Goal: Find specific page/section: Find specific page/section

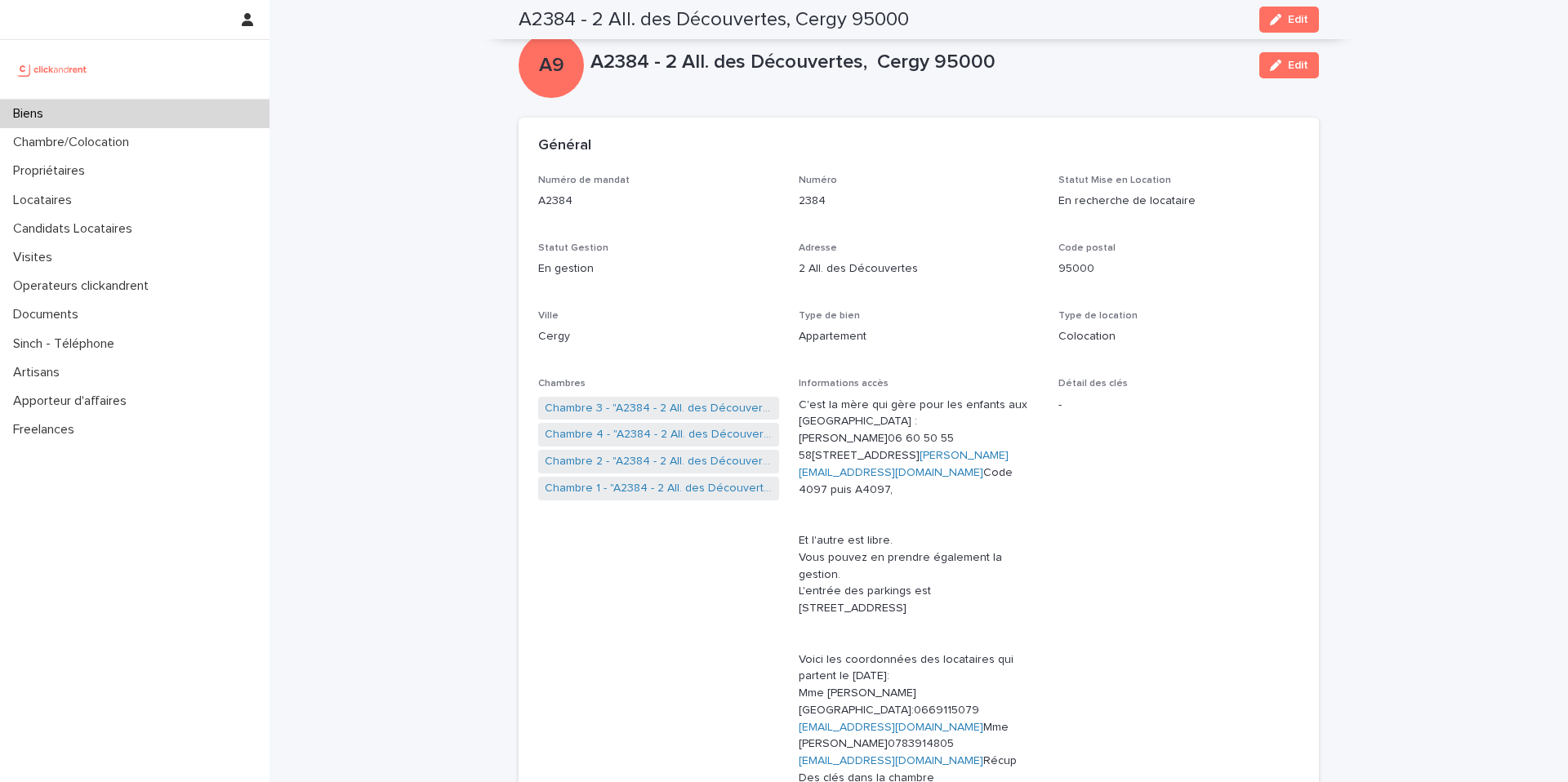
scroll to position [1035, 0]
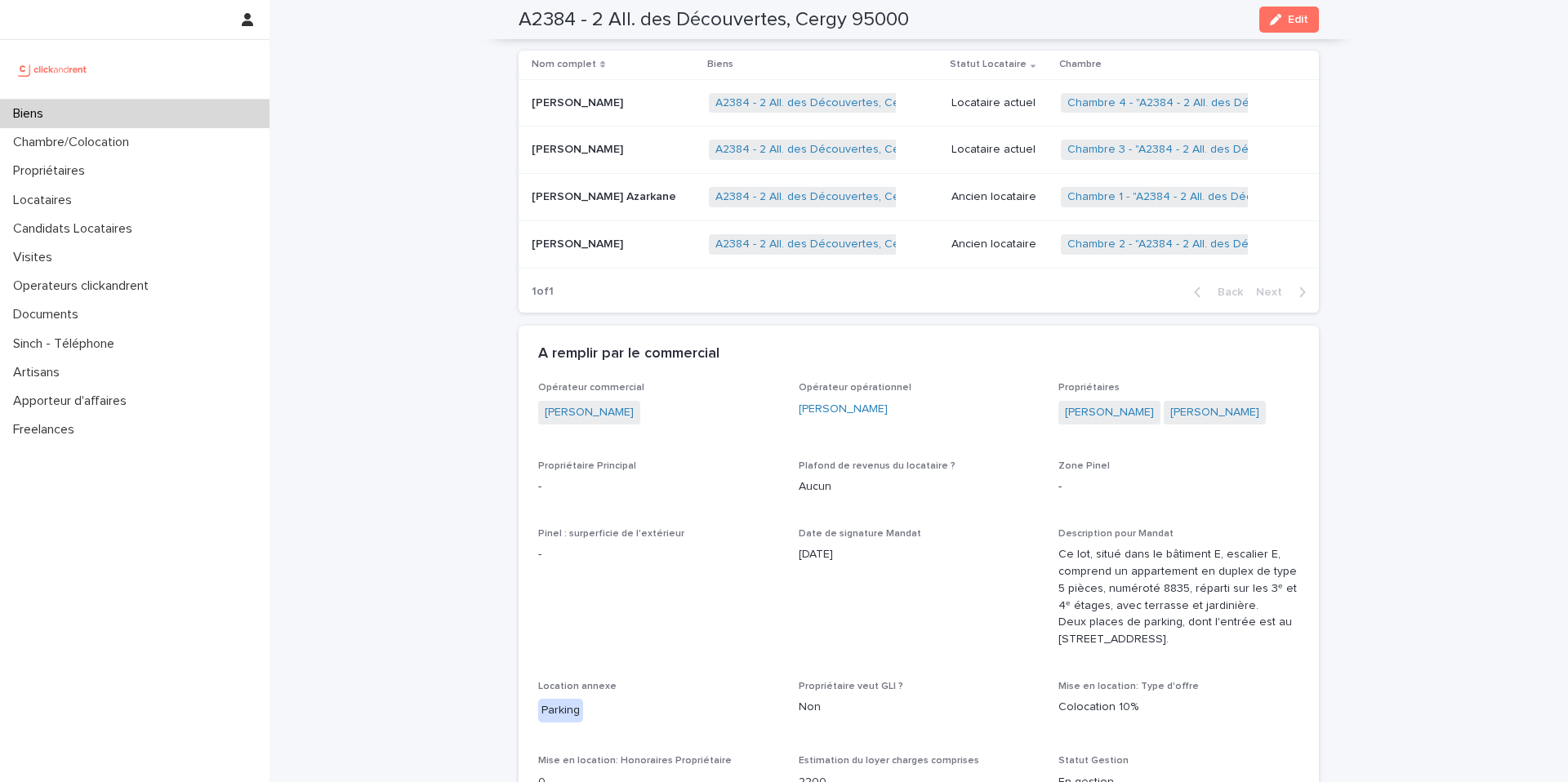
click at [192, 116] on div "Biens" at bounding box center [134, 114] width 269 height 29
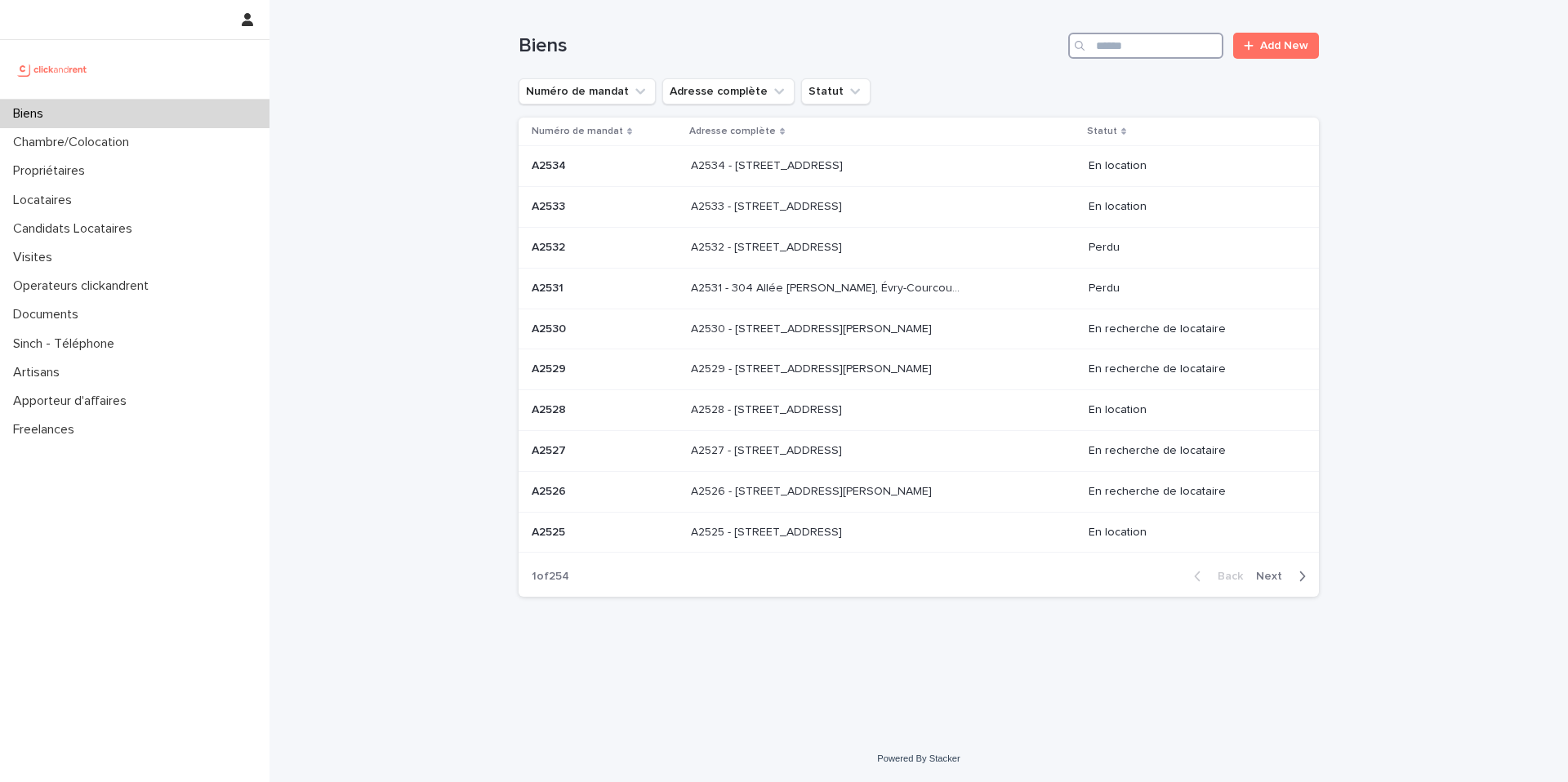
click at [1129, 50] on input "Search" at bounding box center [1145, 45] width 155 height 26
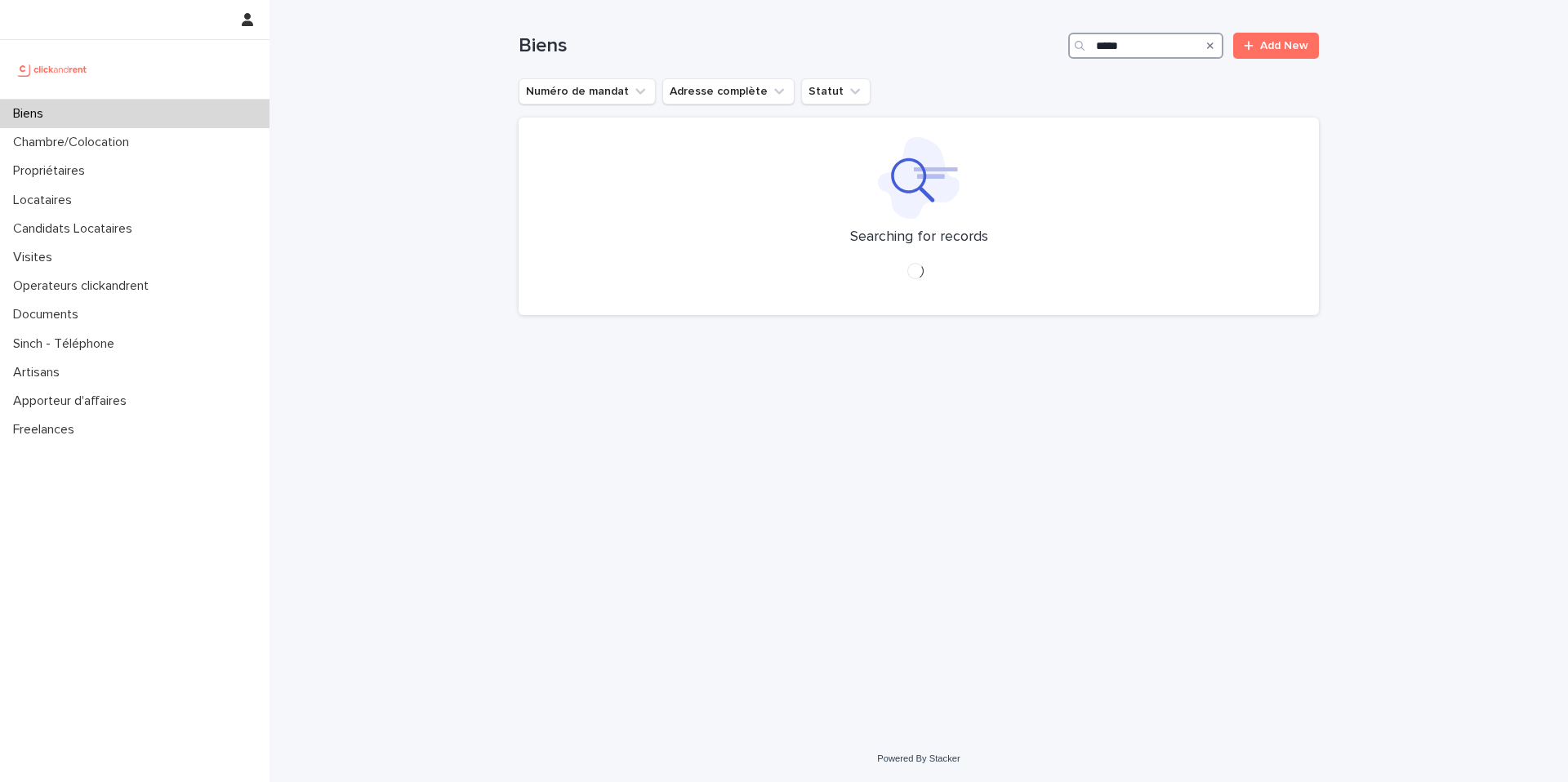
type input "*****"
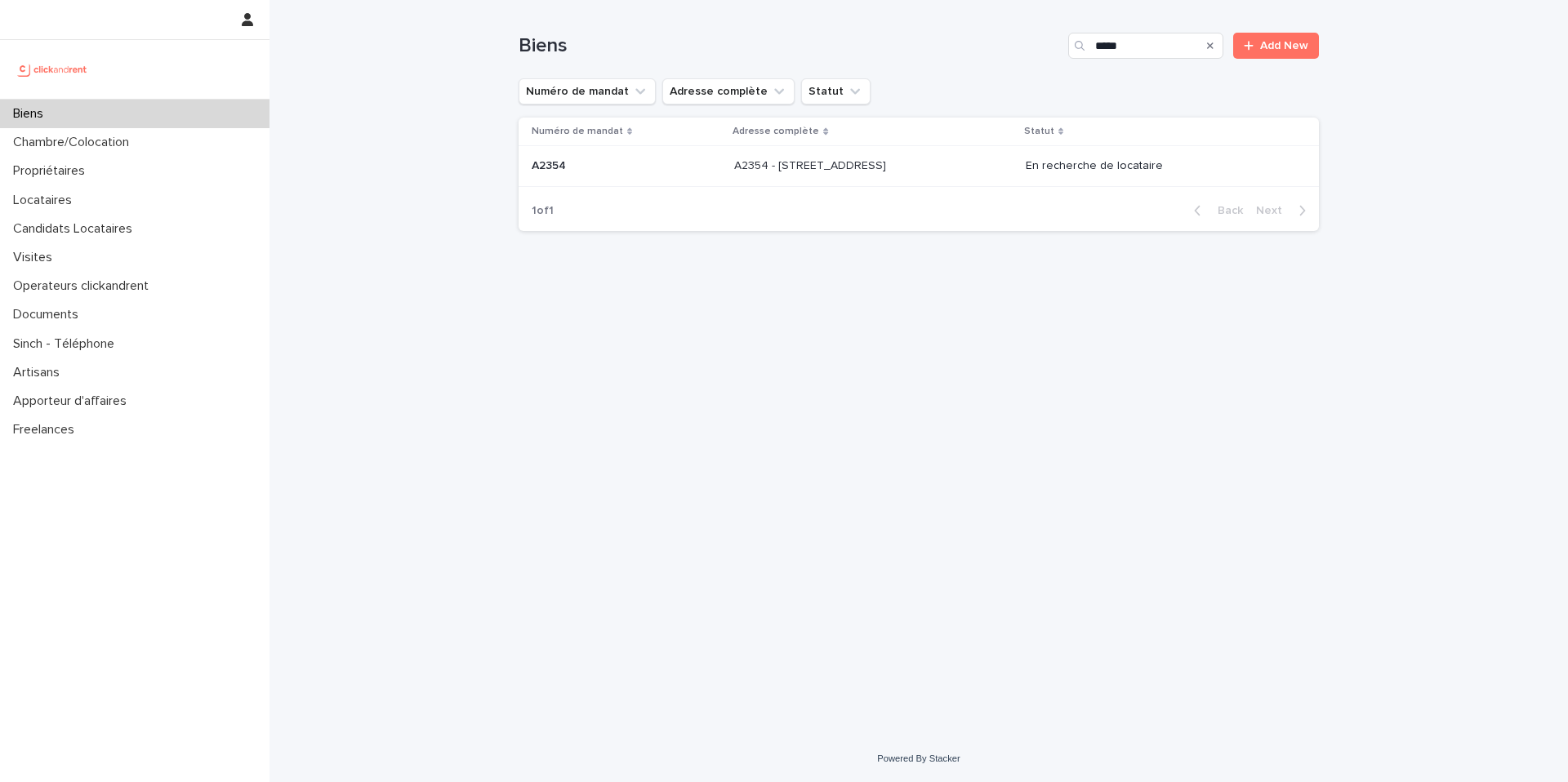
click at [876, 162] on p "A2354 - [STREET_ADDRESS]" at bounding box center [812, 165] width 155 height 18
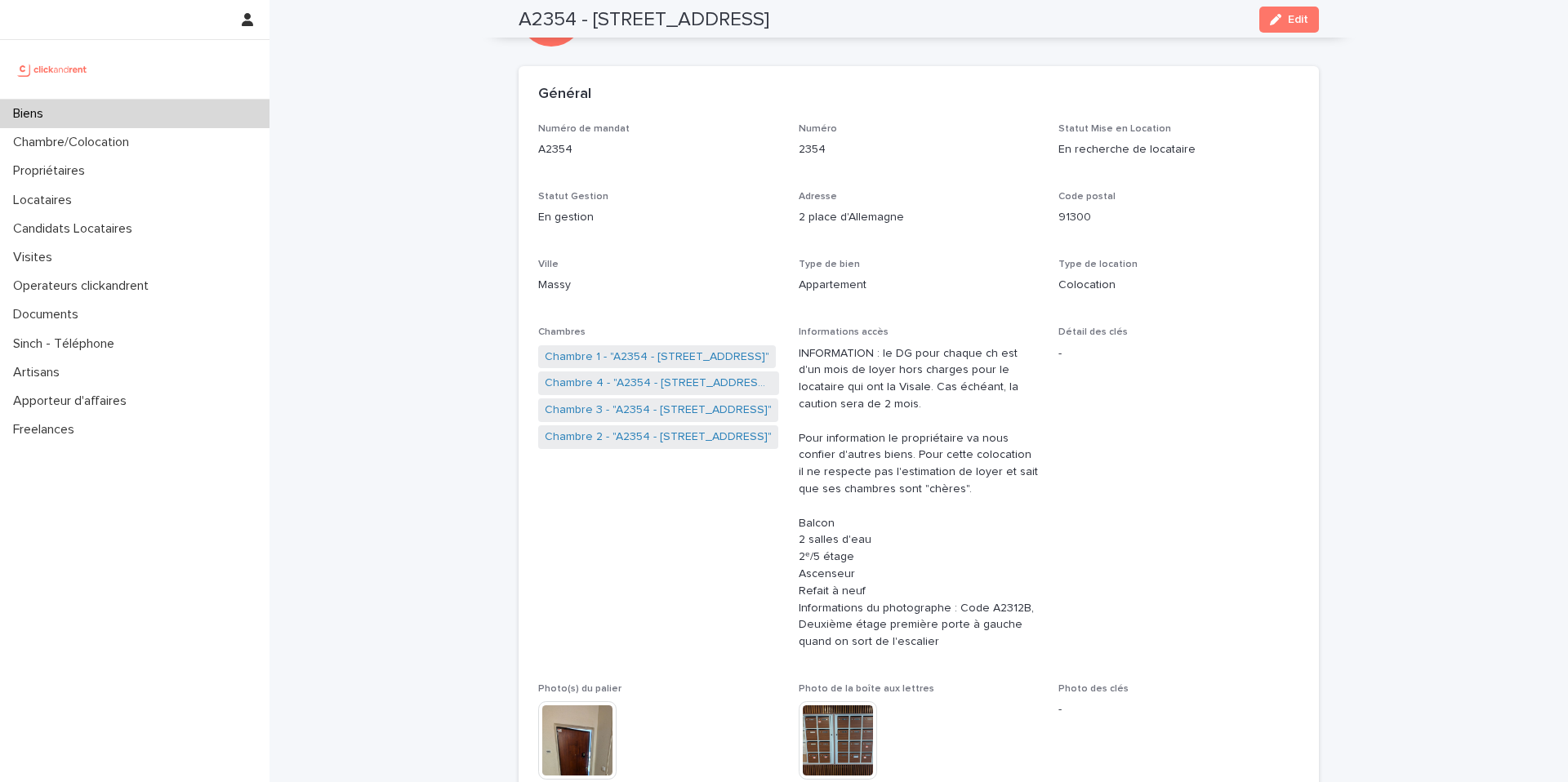
scroll to position [43, 0]
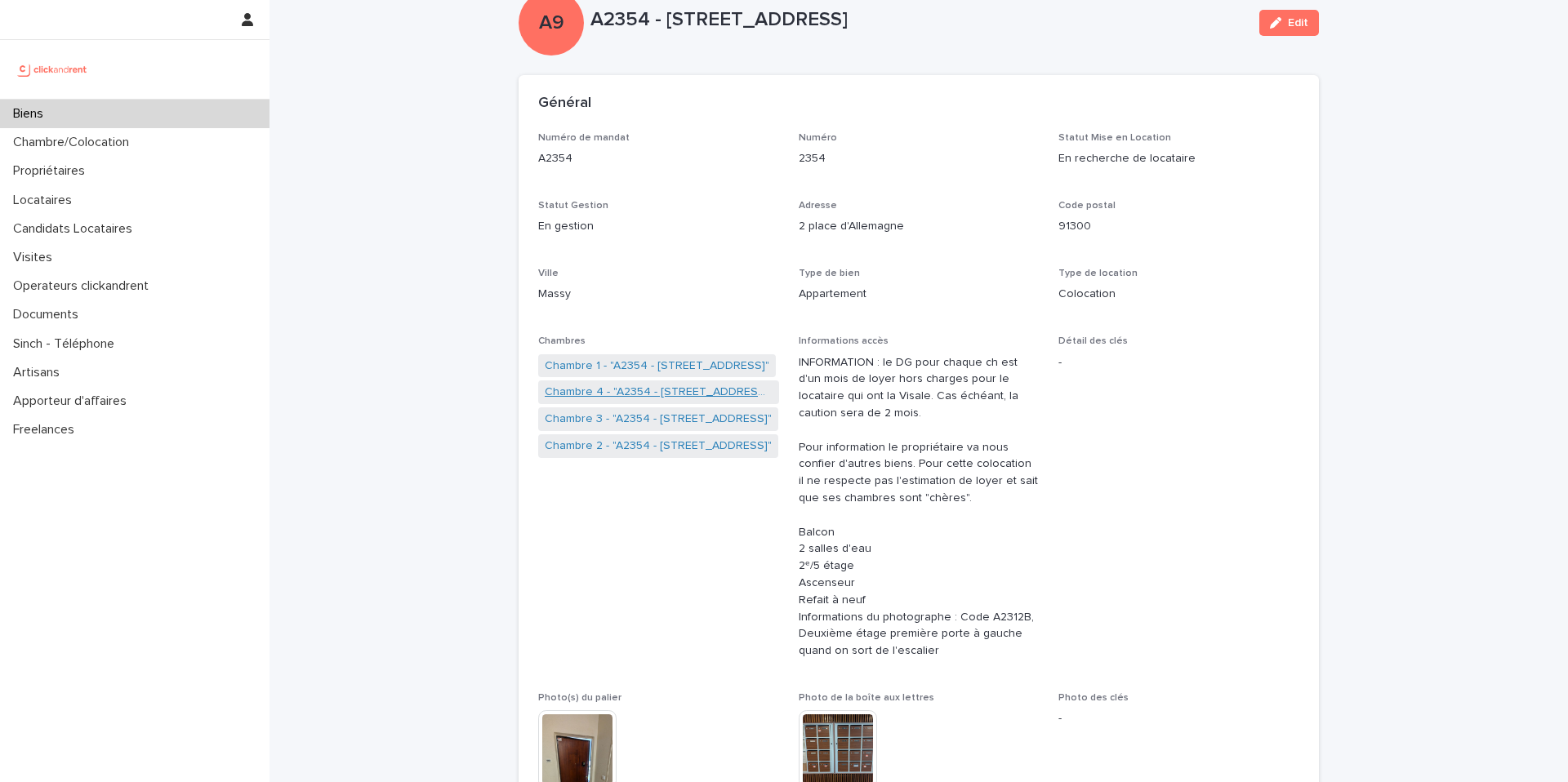
click at [645, 388] on link "Chambre 4 - "A2354 - [STREET_ADDRESS]"" at bounding box center [658, 392] width 227 height 18
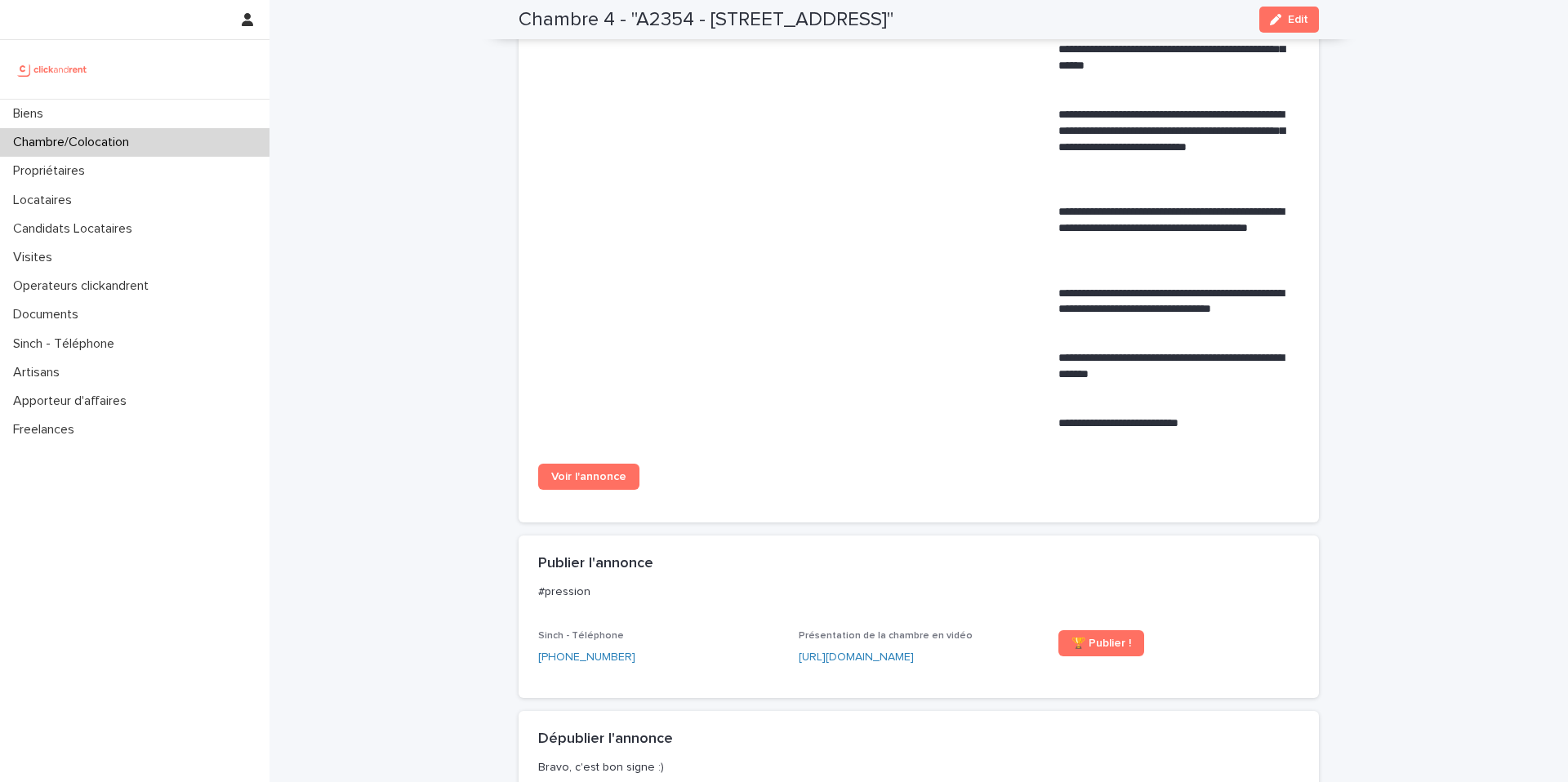
scroll to position [776, 0]
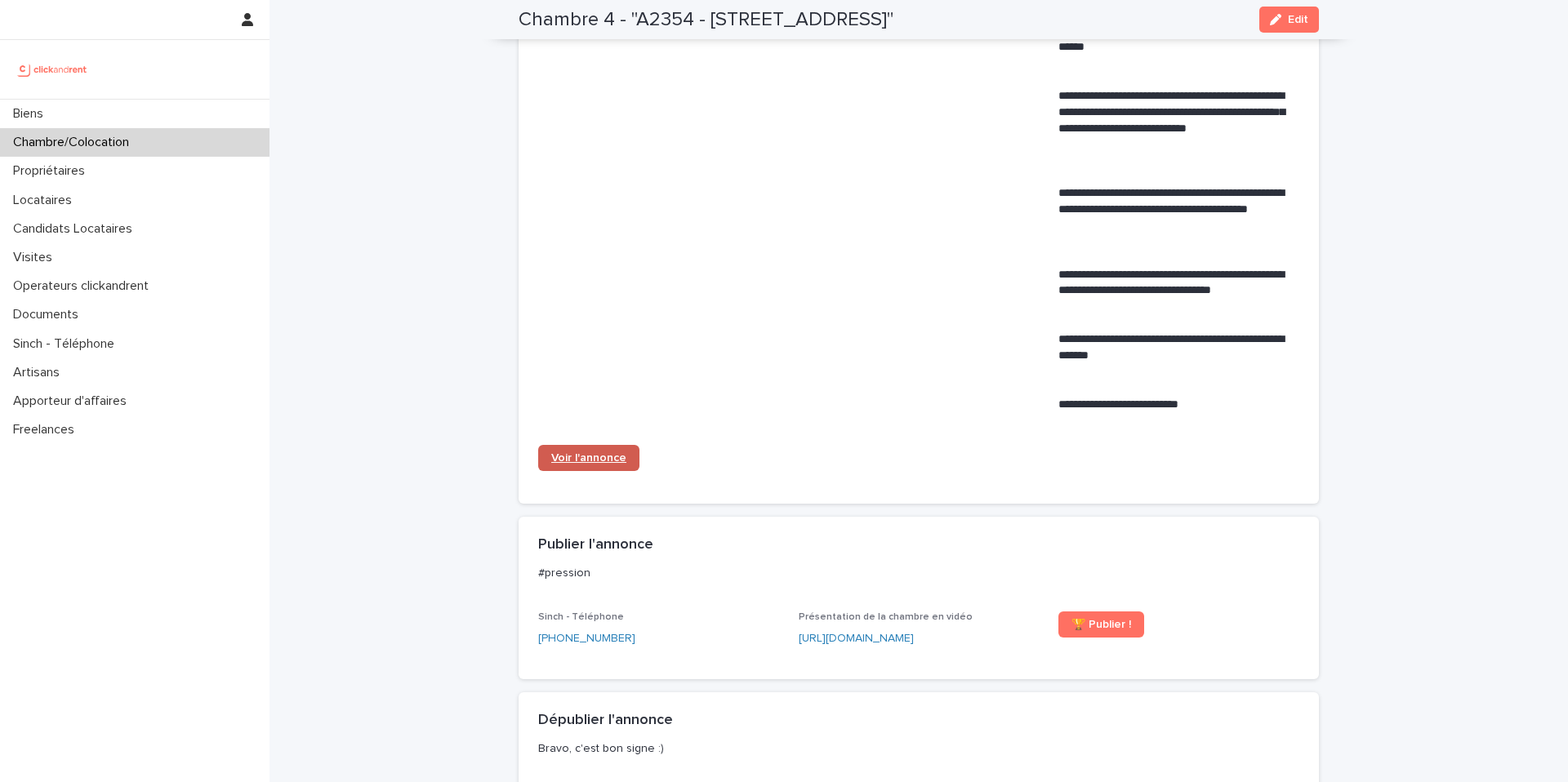
click at [606, 464] on link "Voir l'annonce" at bounding box center [589, 458] width 102 height 26
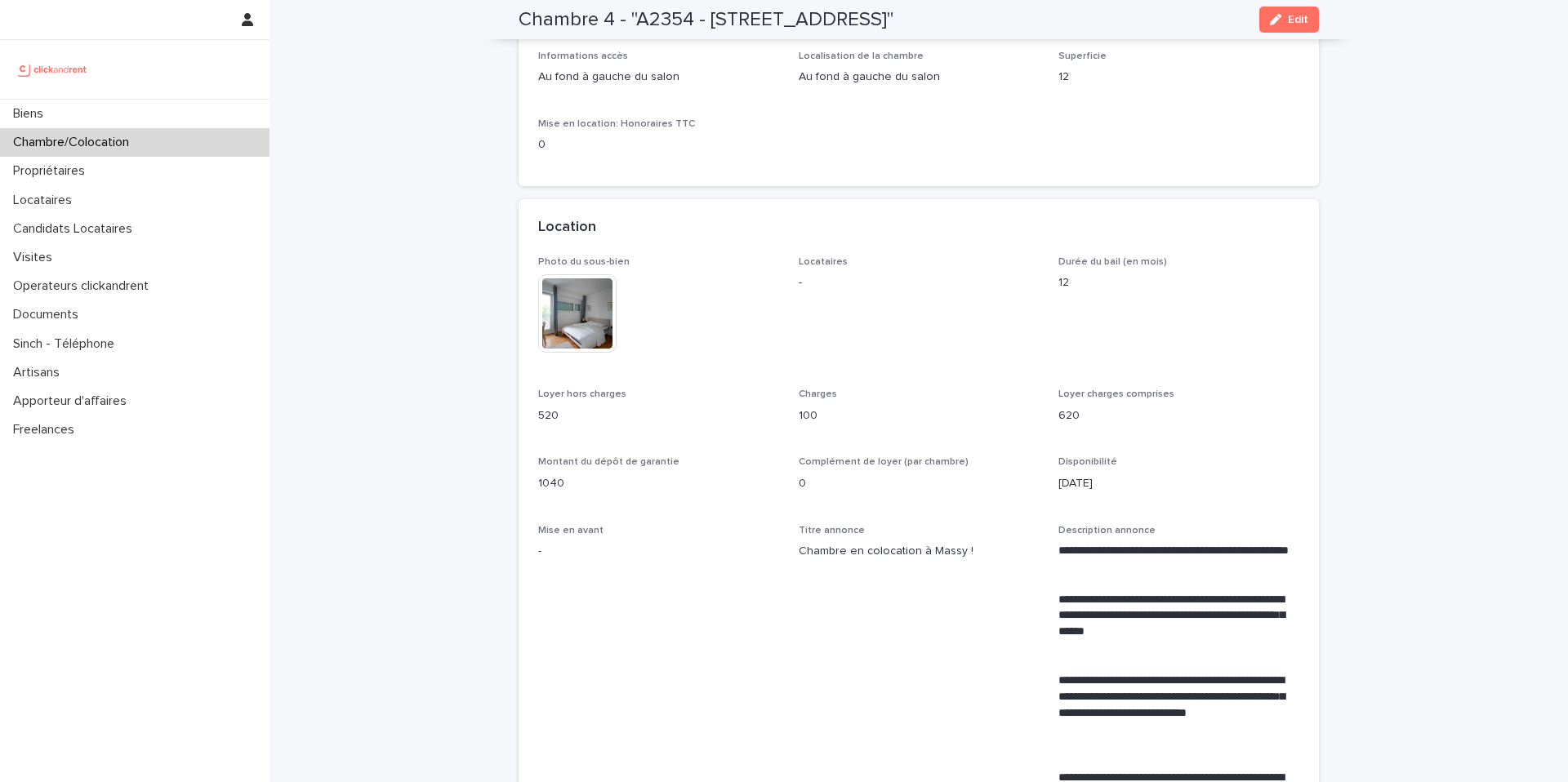
scroll to position [0, 0]
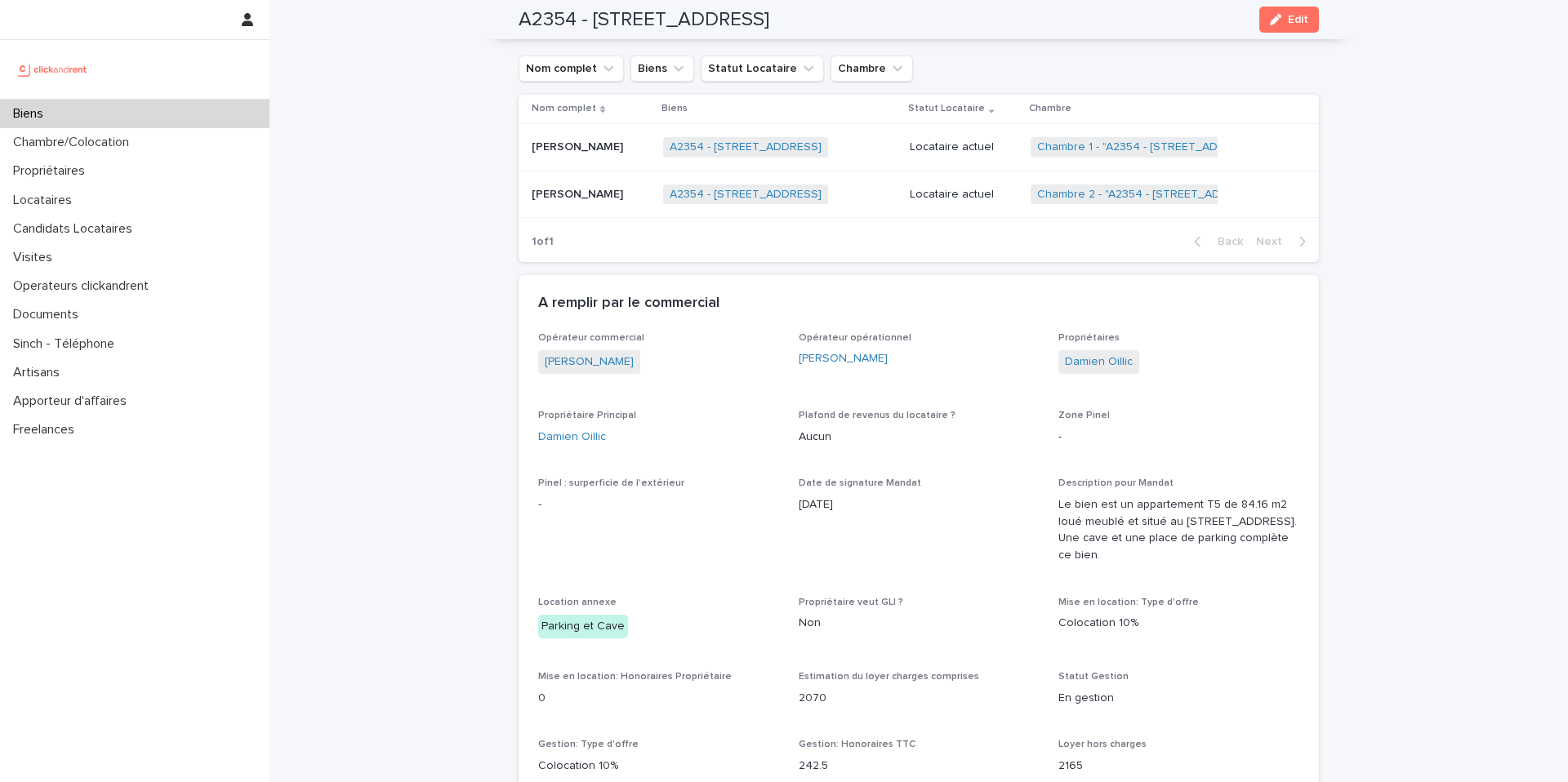
scroll to position [942, 0]
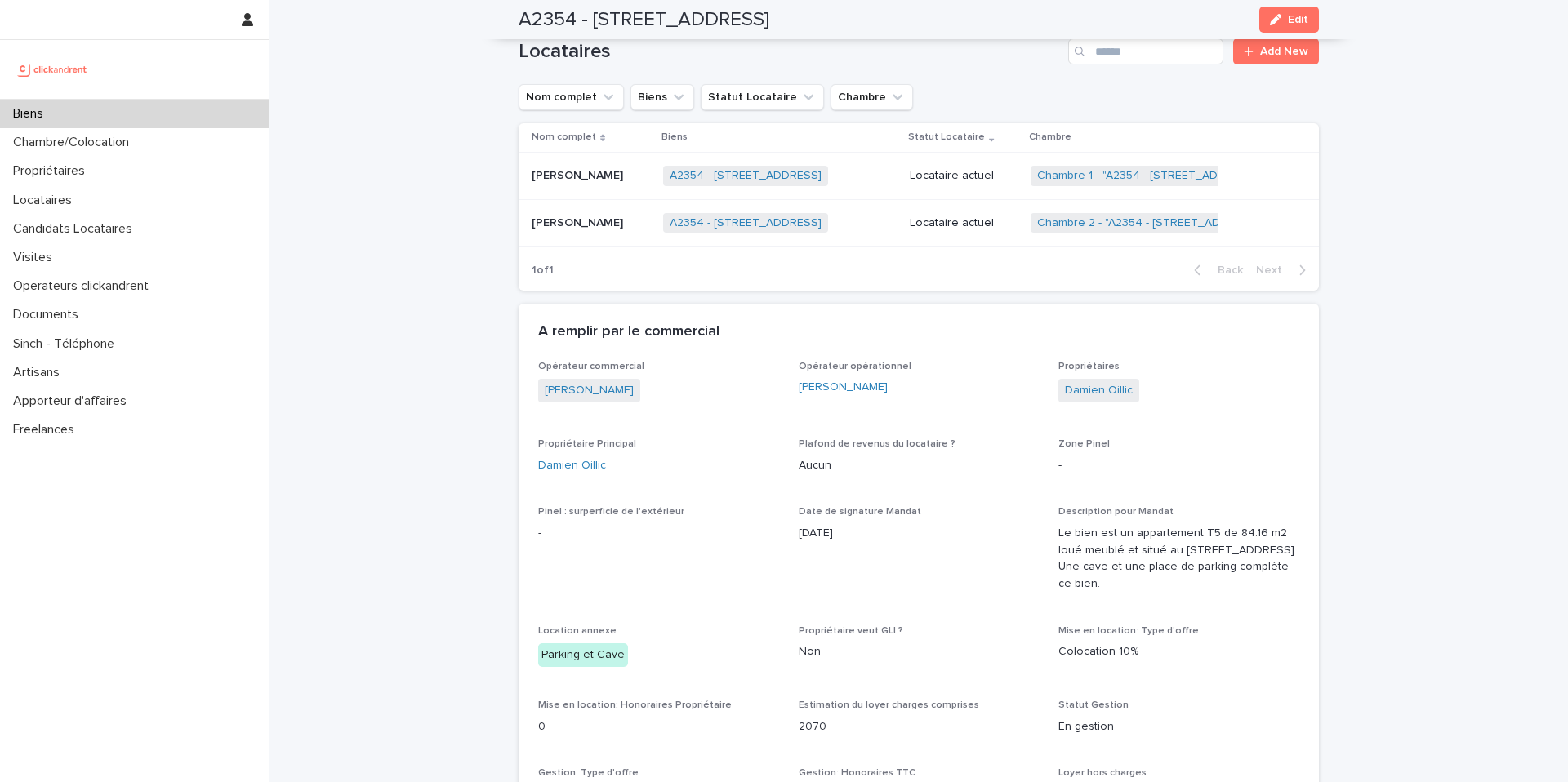
click at [963, 173] on p "Locataire actuel" at bounding box center [963, 176] width 108 height 14
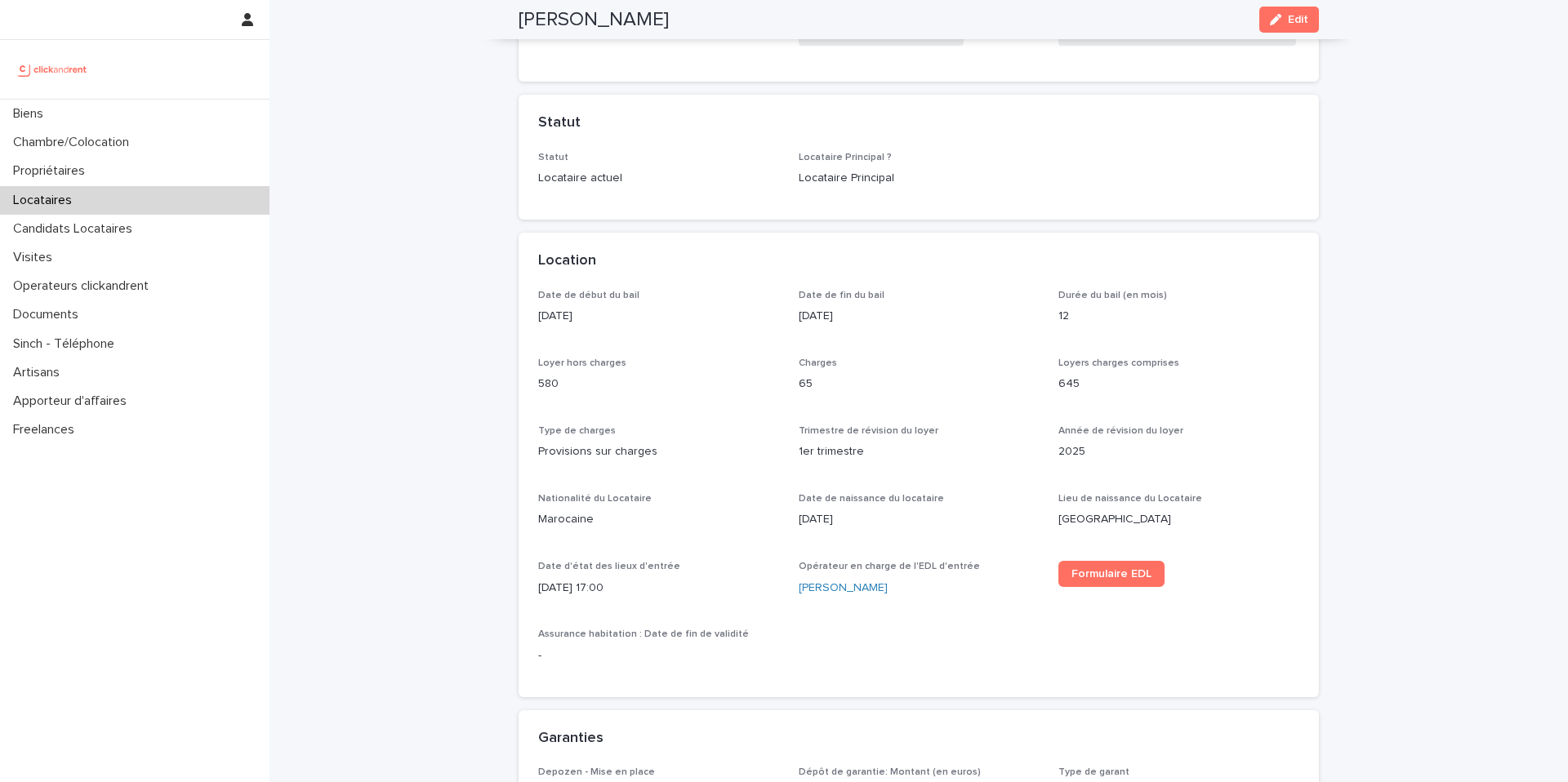
scroll to position [304, 0]
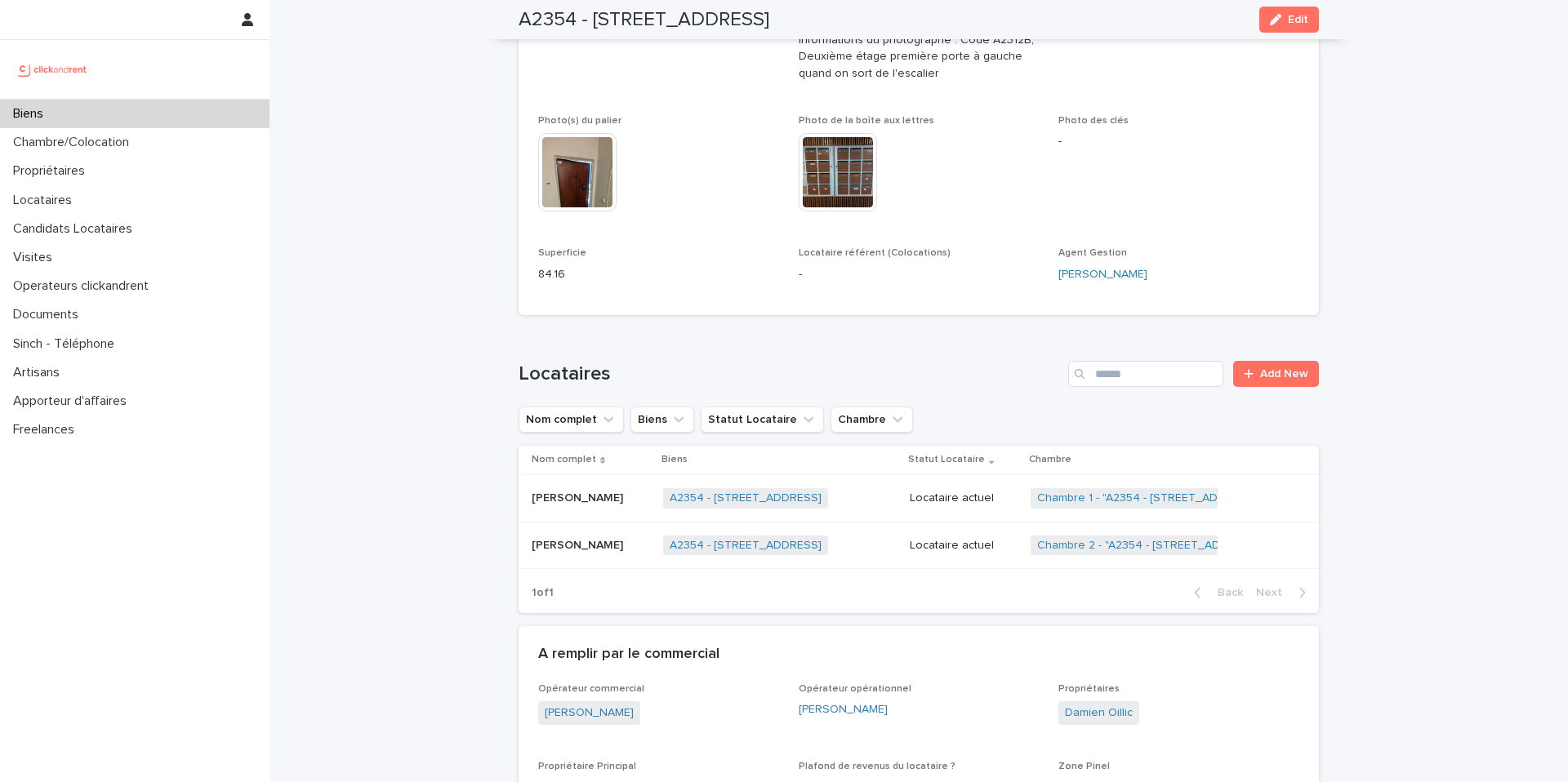
scroll to position [624, 0]
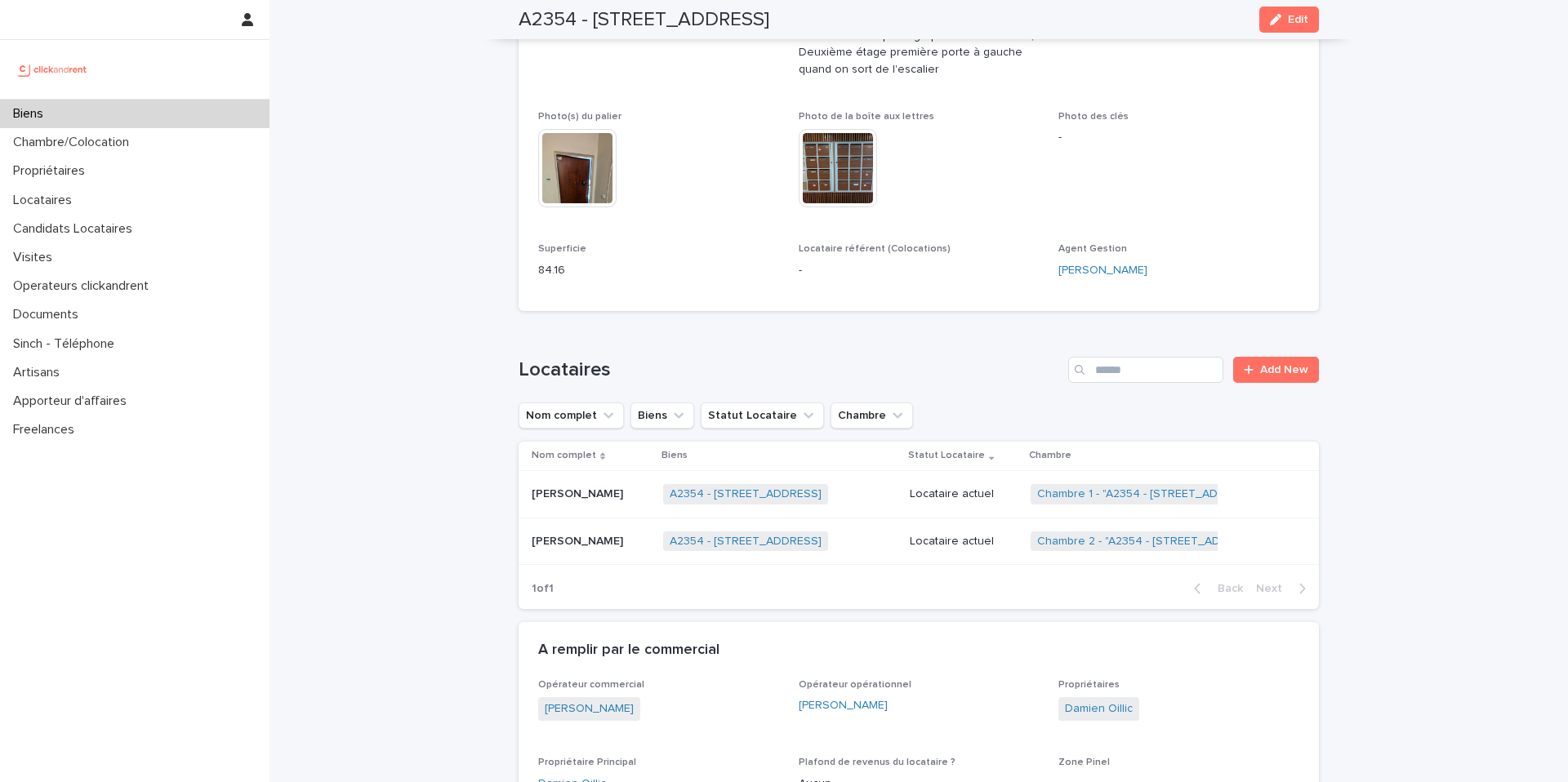
click at [986, 535] on p "Locataire actuel" at bounding box center [963, 542] width 108 height 14
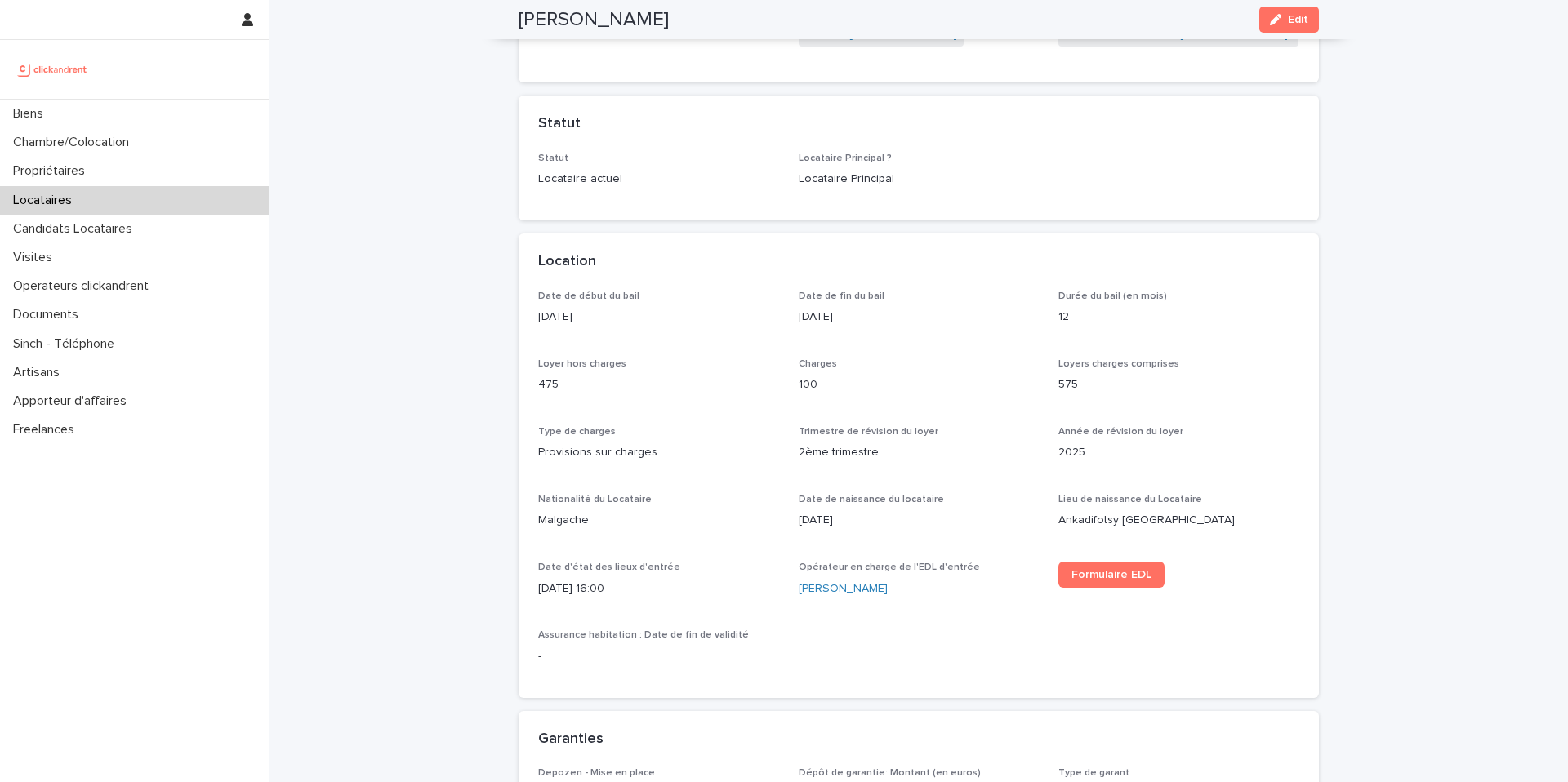
scroll to position [306, 0]
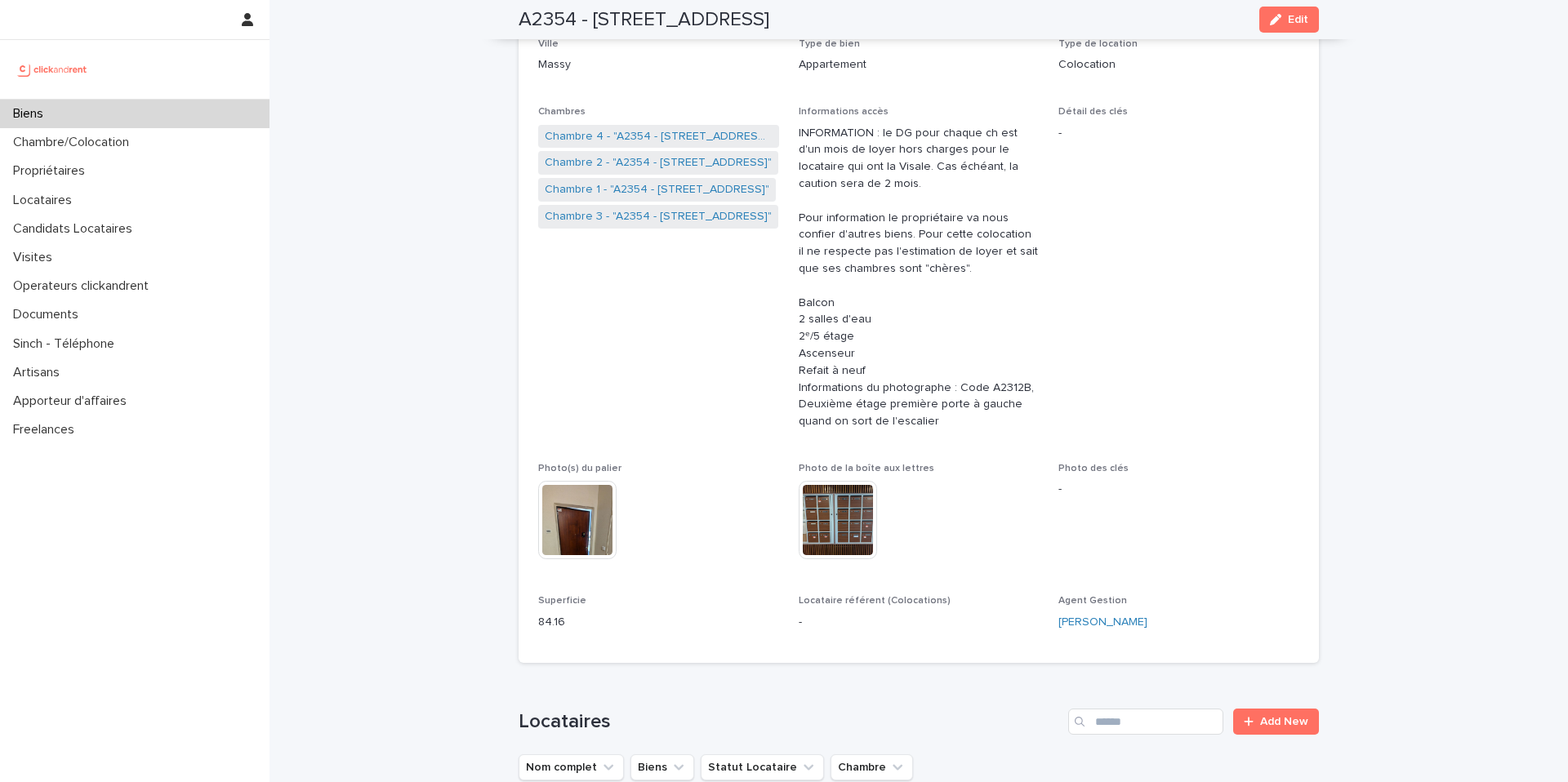
scroll to position [249, 0]
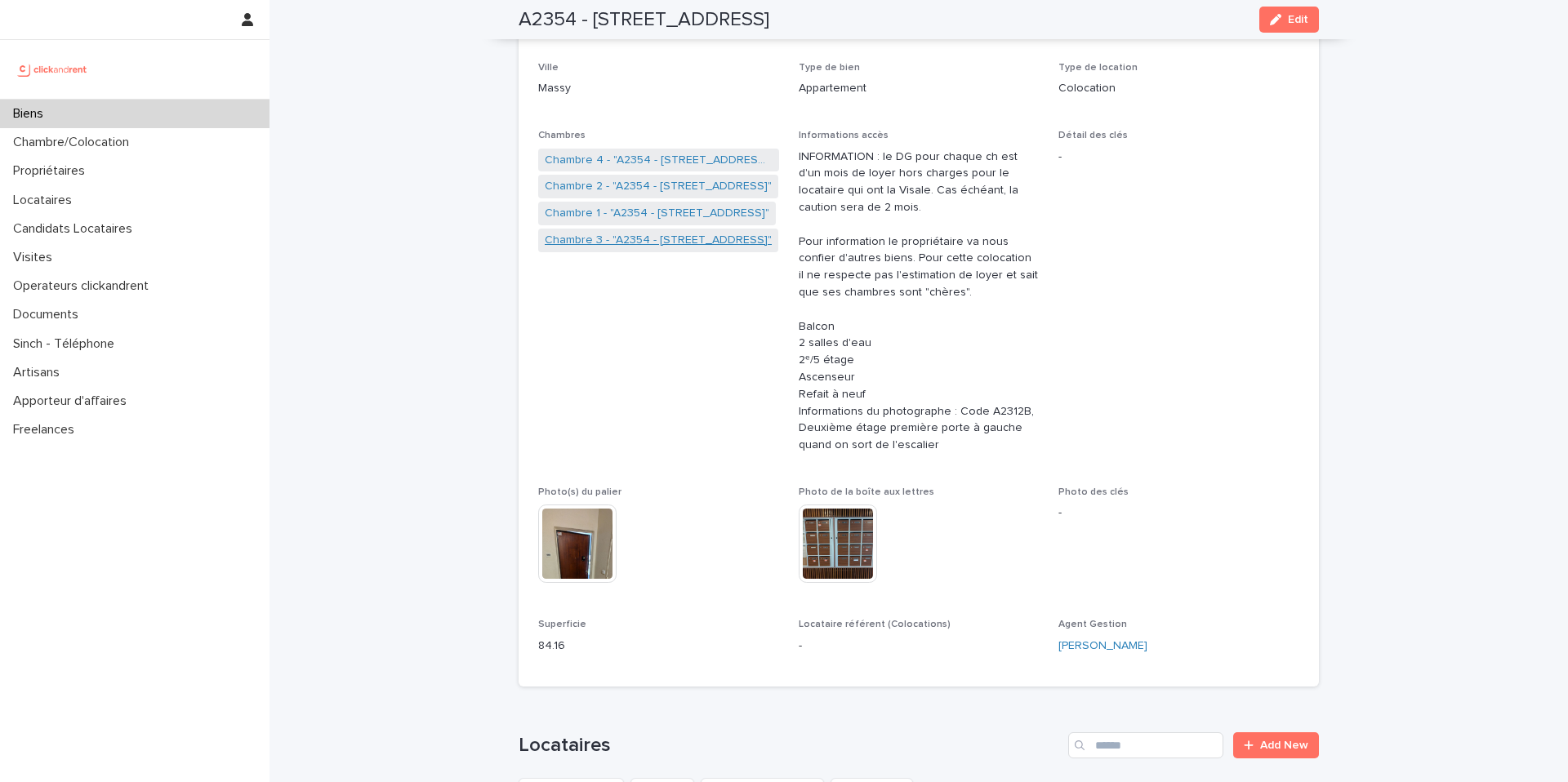
click at [656, 240] on link "Chambre 3 - "A2354 - [STREET_ADDRESS]"" at bounding box center [658, 240] width 227 height 18
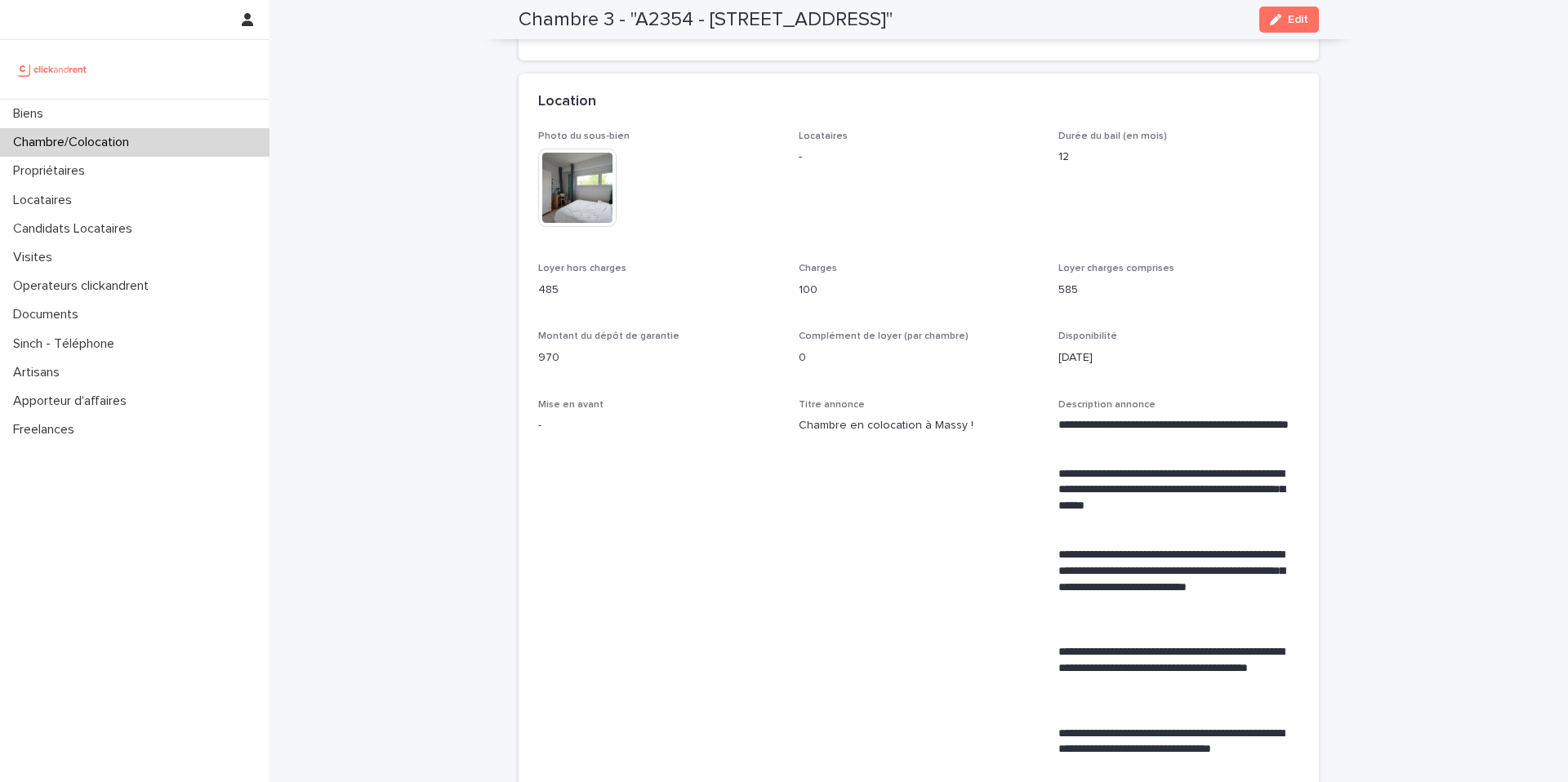
scroll to position [314, 0]
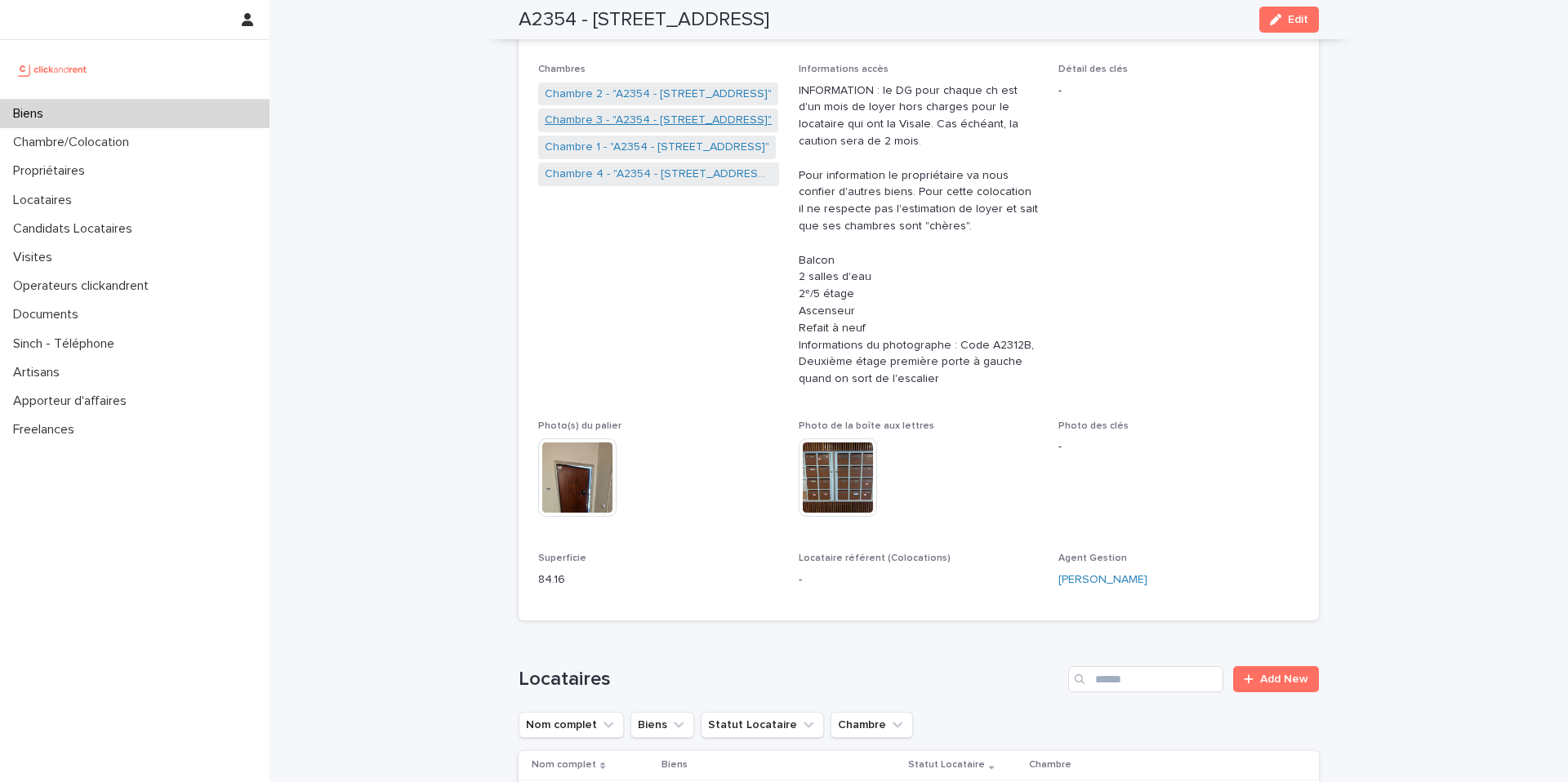
click at [631, 118] on link "Chambre 3 - "A2354 - [STREET_ADDRESS]"" at bounding box center [658, 120] width 227 height 18
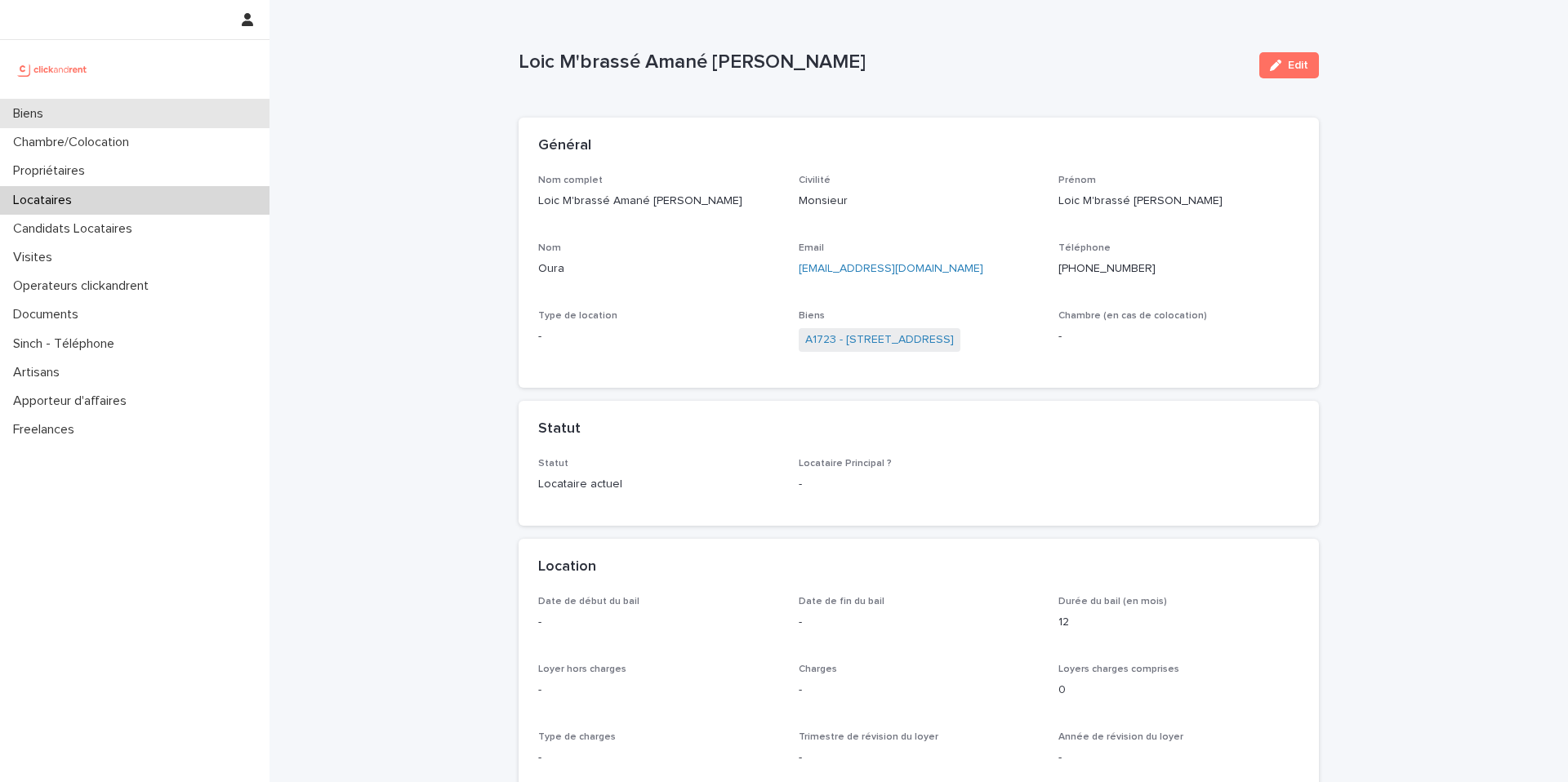
click at [165, 108] on div "Biens" at bounding box center [134, 114] width 269 height 29
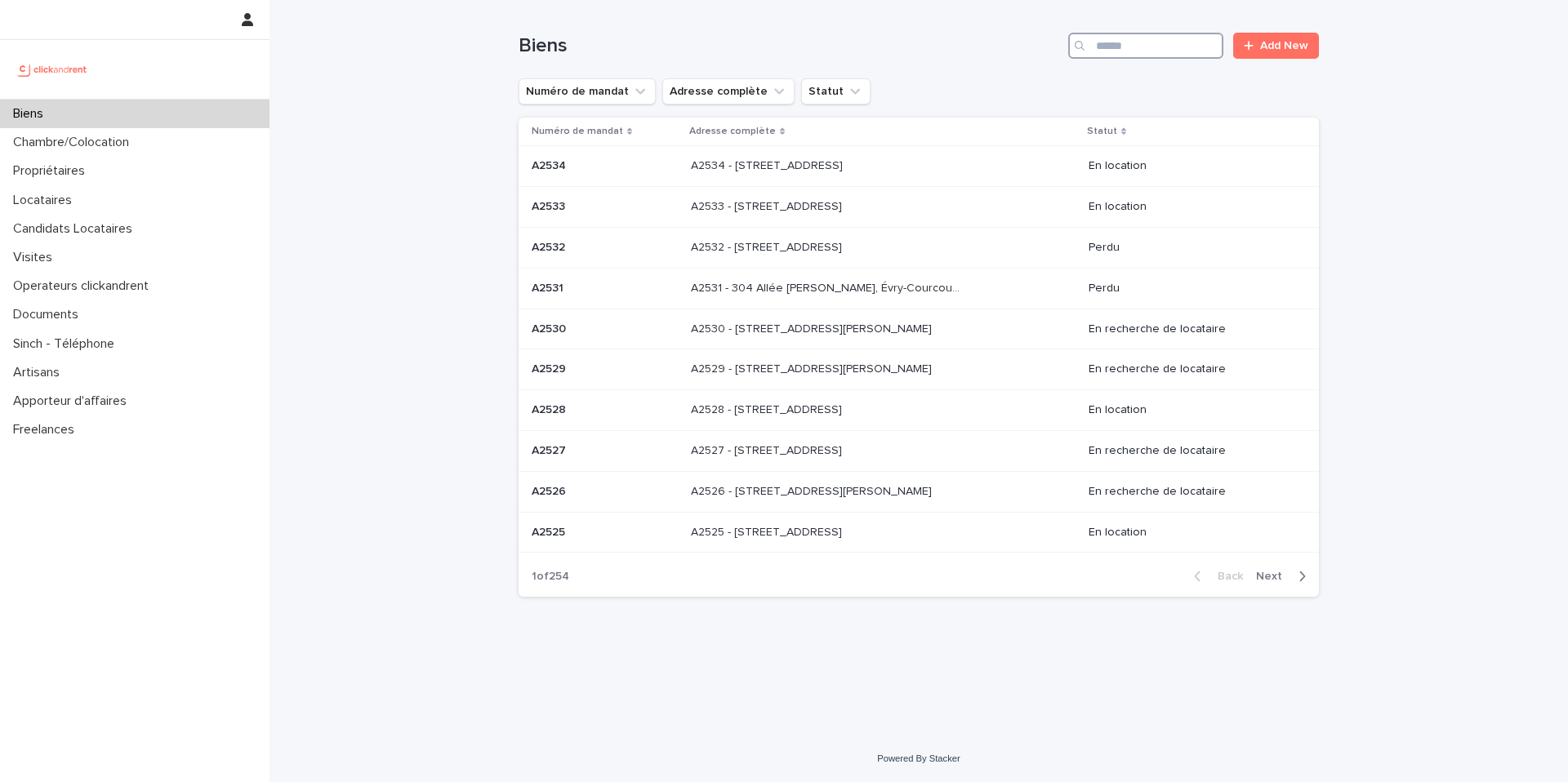
click at [1154, 42] on input "Search" at bounding box center [1145, 45] width 155 height 26
type input "*****"
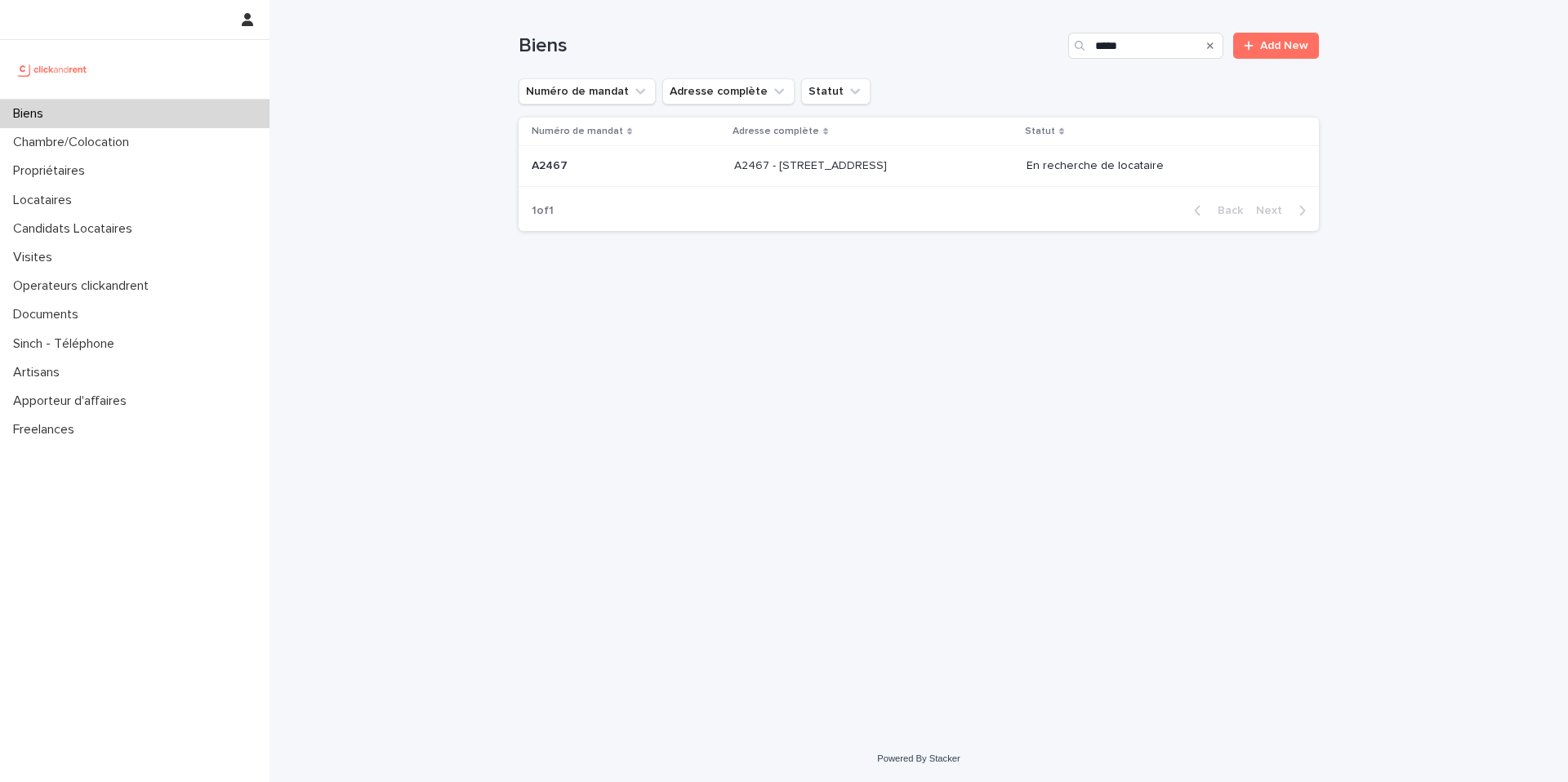
click at [890, 167] on p "A2467 - [STREET_ADDRESS]" at bounding box center [812, 165] width 156 height 18
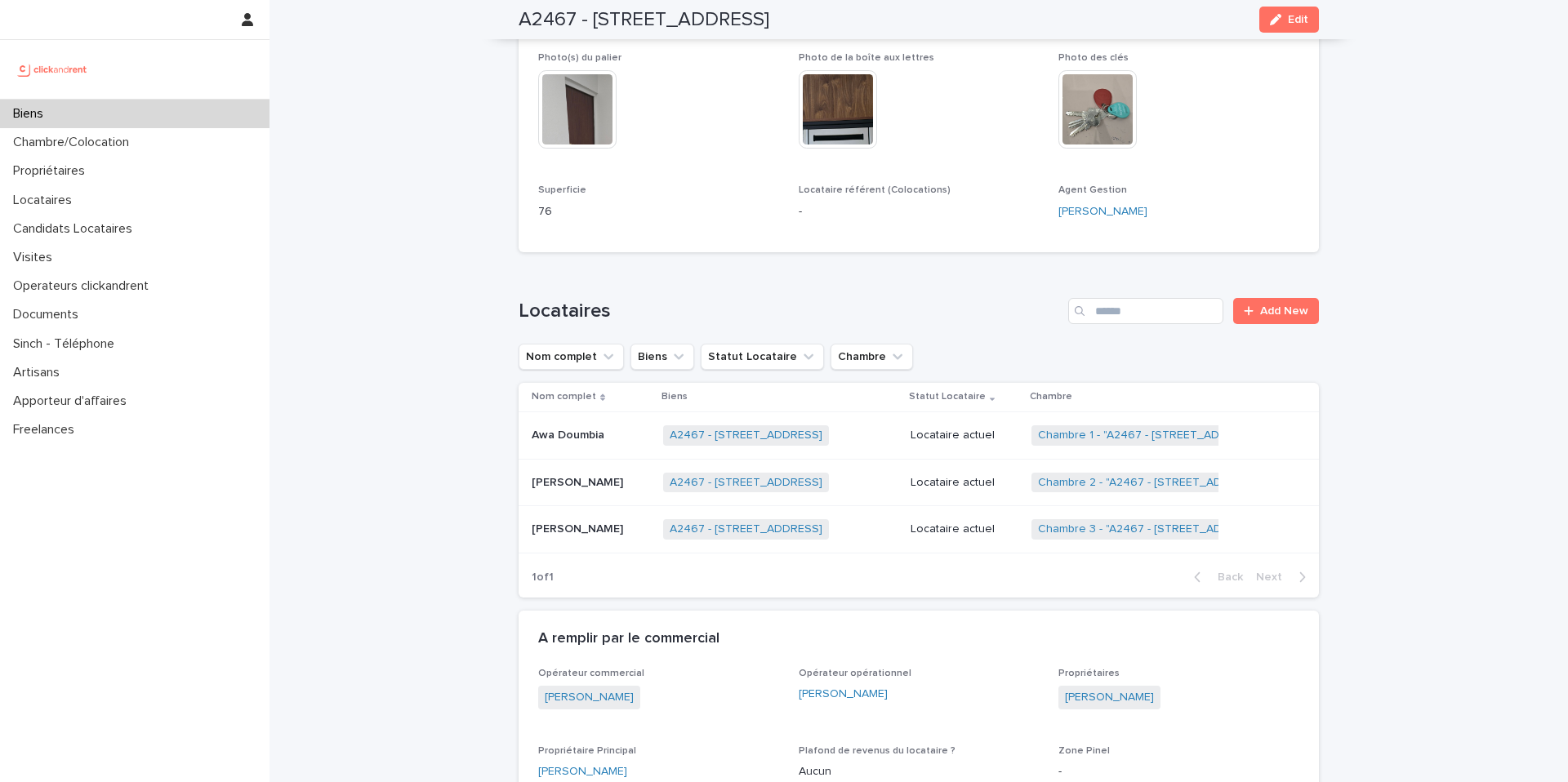
scroll to position [601, 0]
click at [243, 107] on div "Biens" at bounding box center [134, 114] width 269 height 29
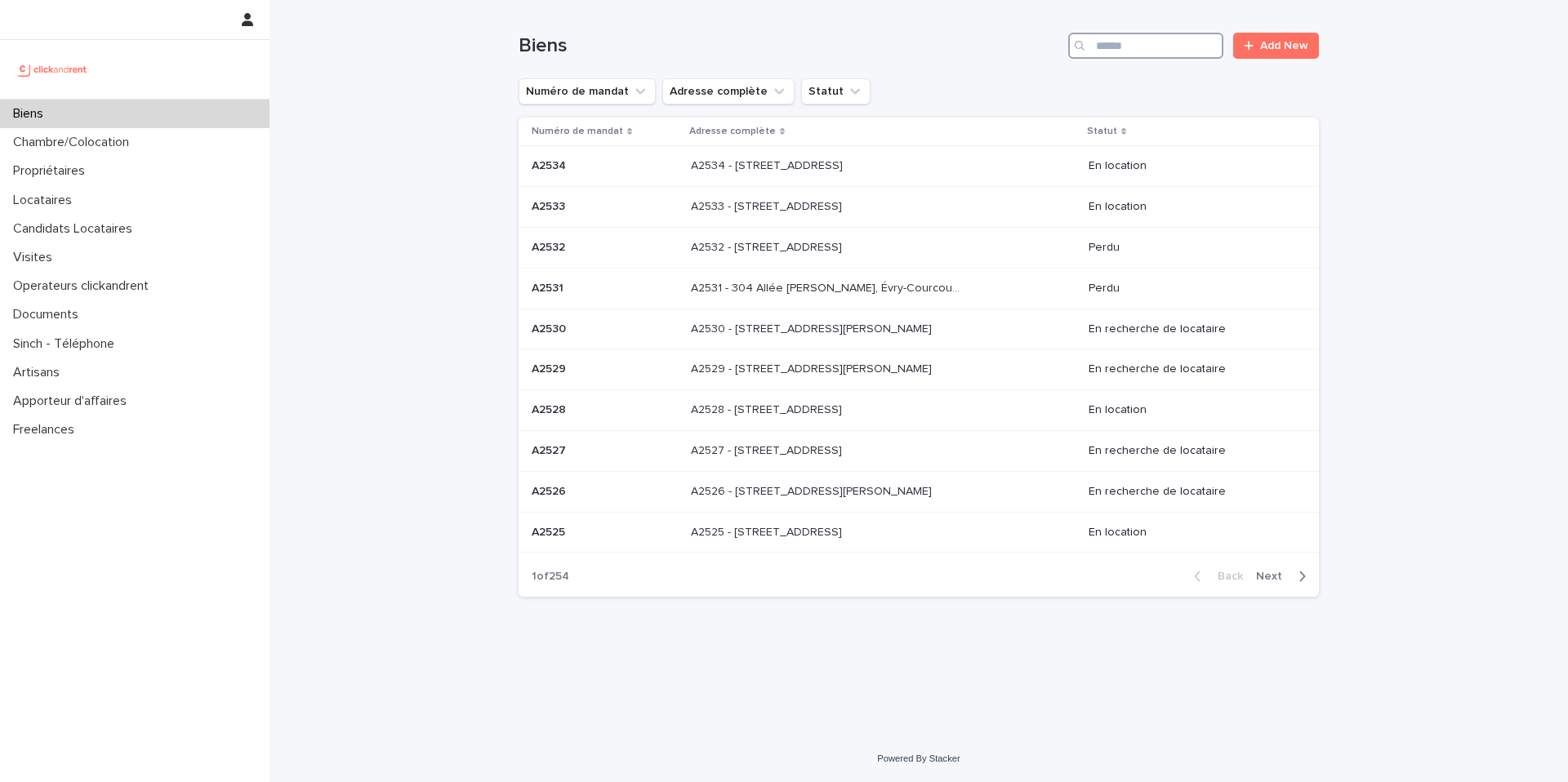
click at [1136, 43] on input "Search" at bounding box center [1145, 45] width 155 height 26
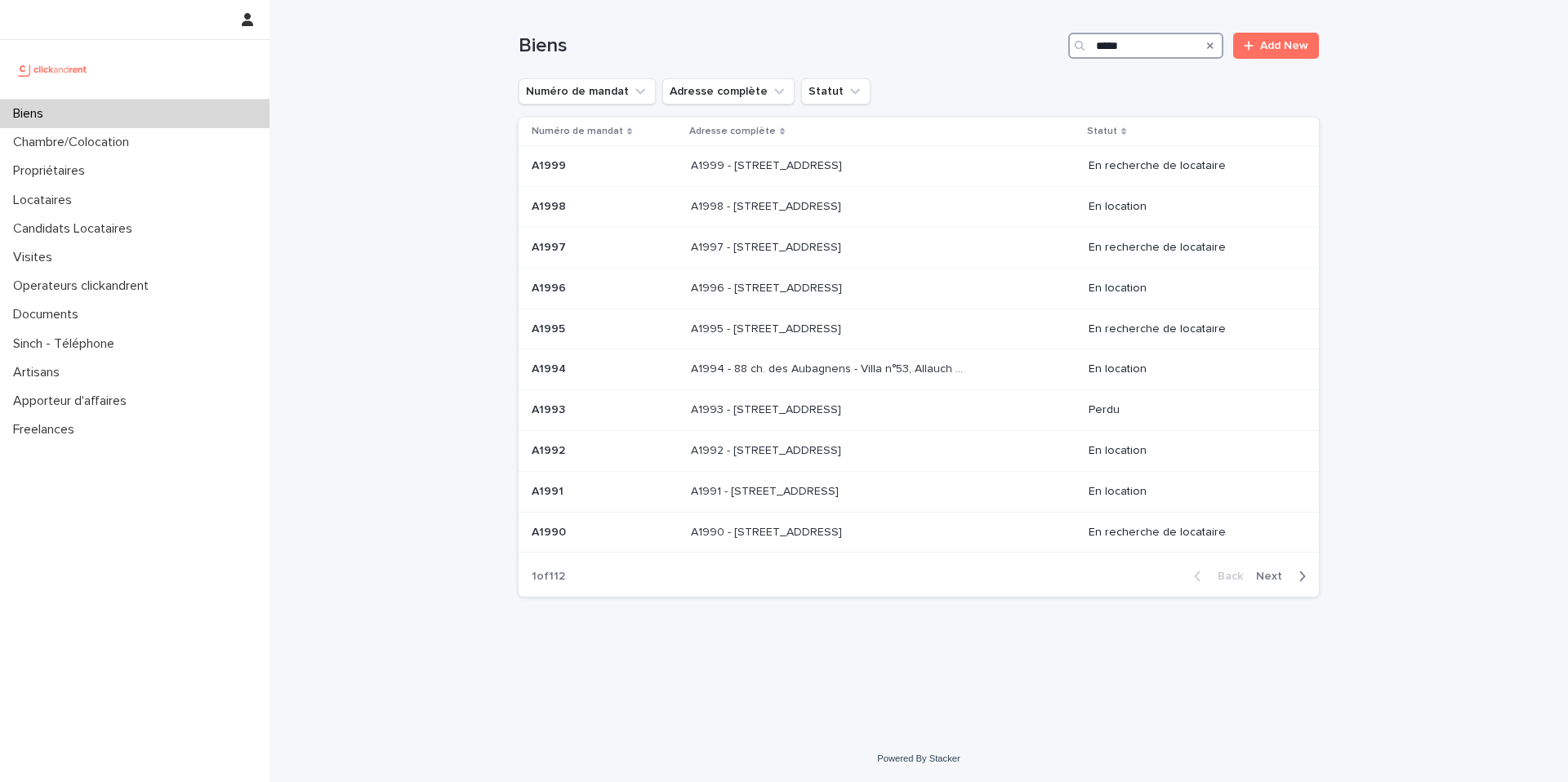
type input "*****"
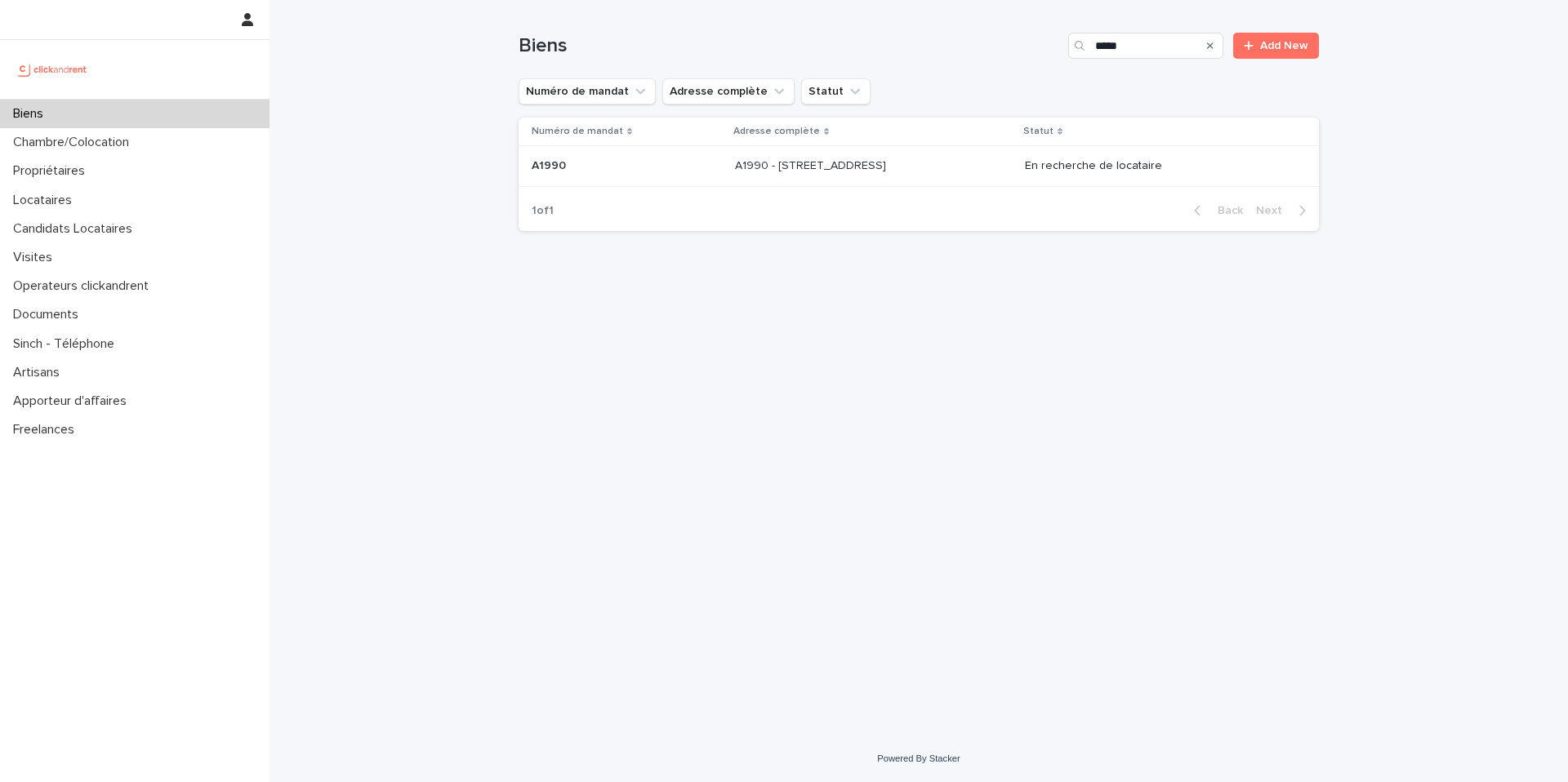
click at [889, 158] on p "A1990 - 21 Avenue Nationale, Massy 91300" at bounding box center [812, 165] width 154 height 18
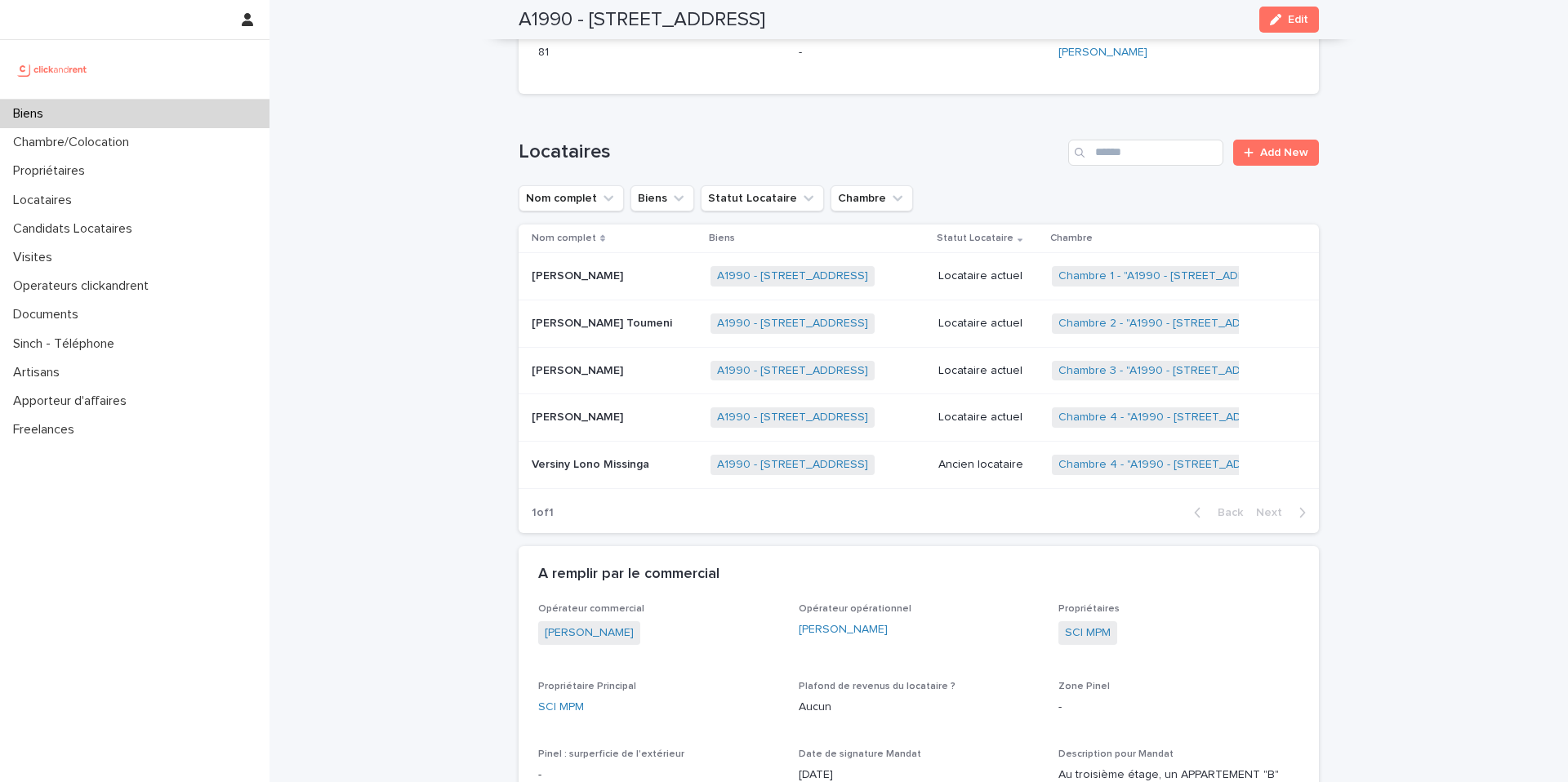
scroll to position [745, 0]
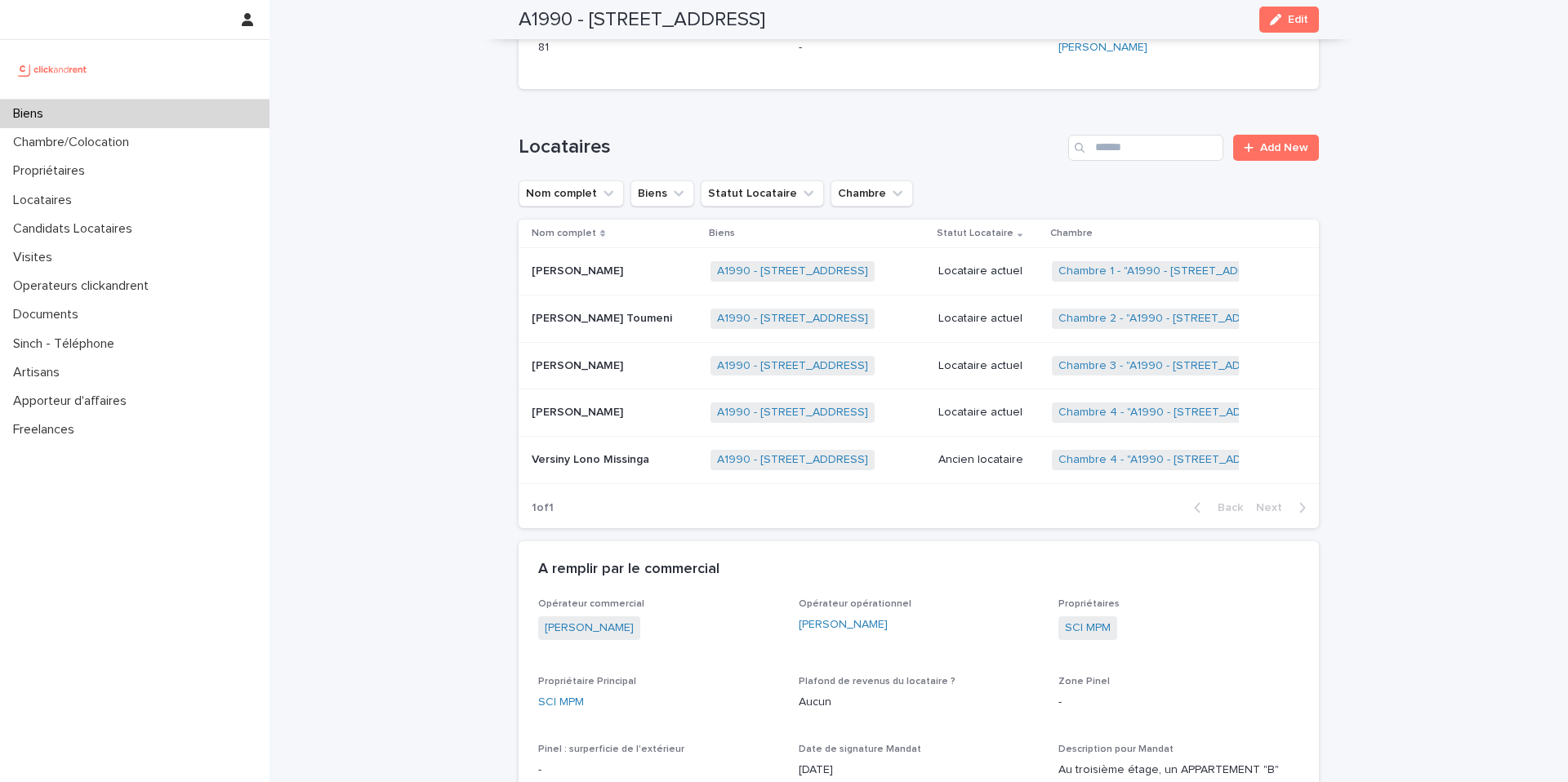
click at [143, 126] on div "Biens" at bounding box center [134, 114] width 269 height 29
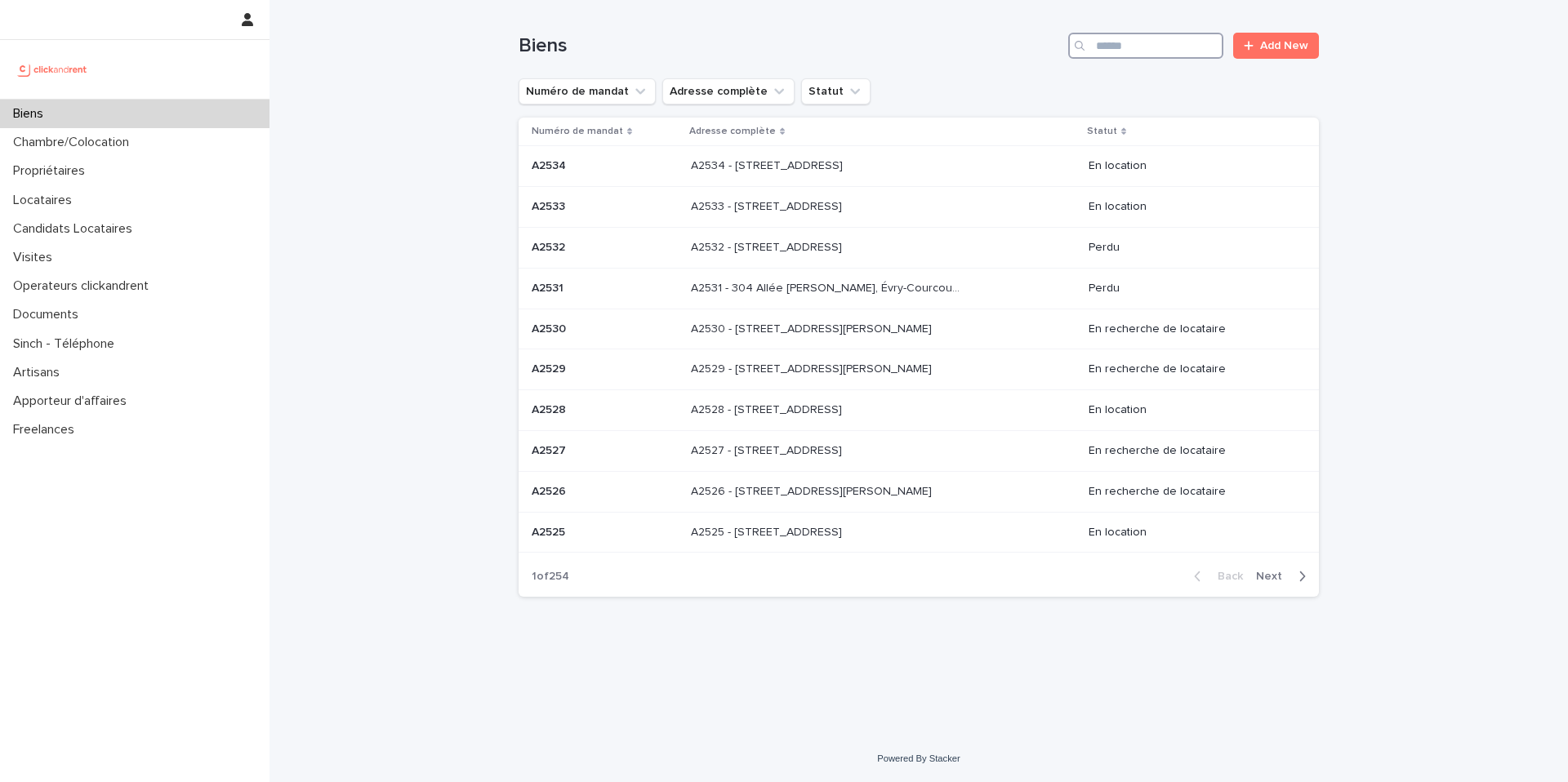
click at [1148, 49] on input "Search" at bounding box center [1145, 45] width 155 height 26
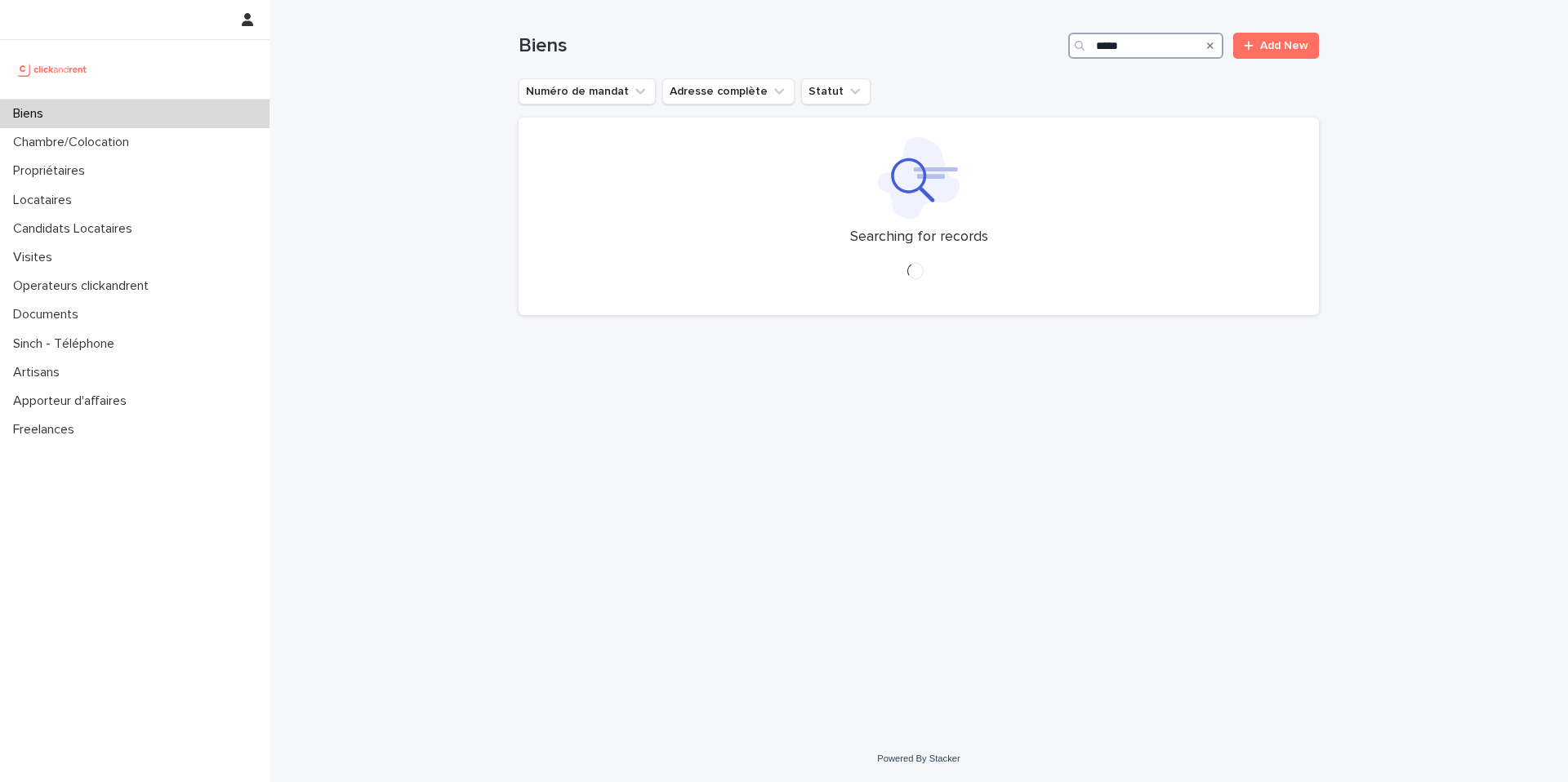
type input "*****"
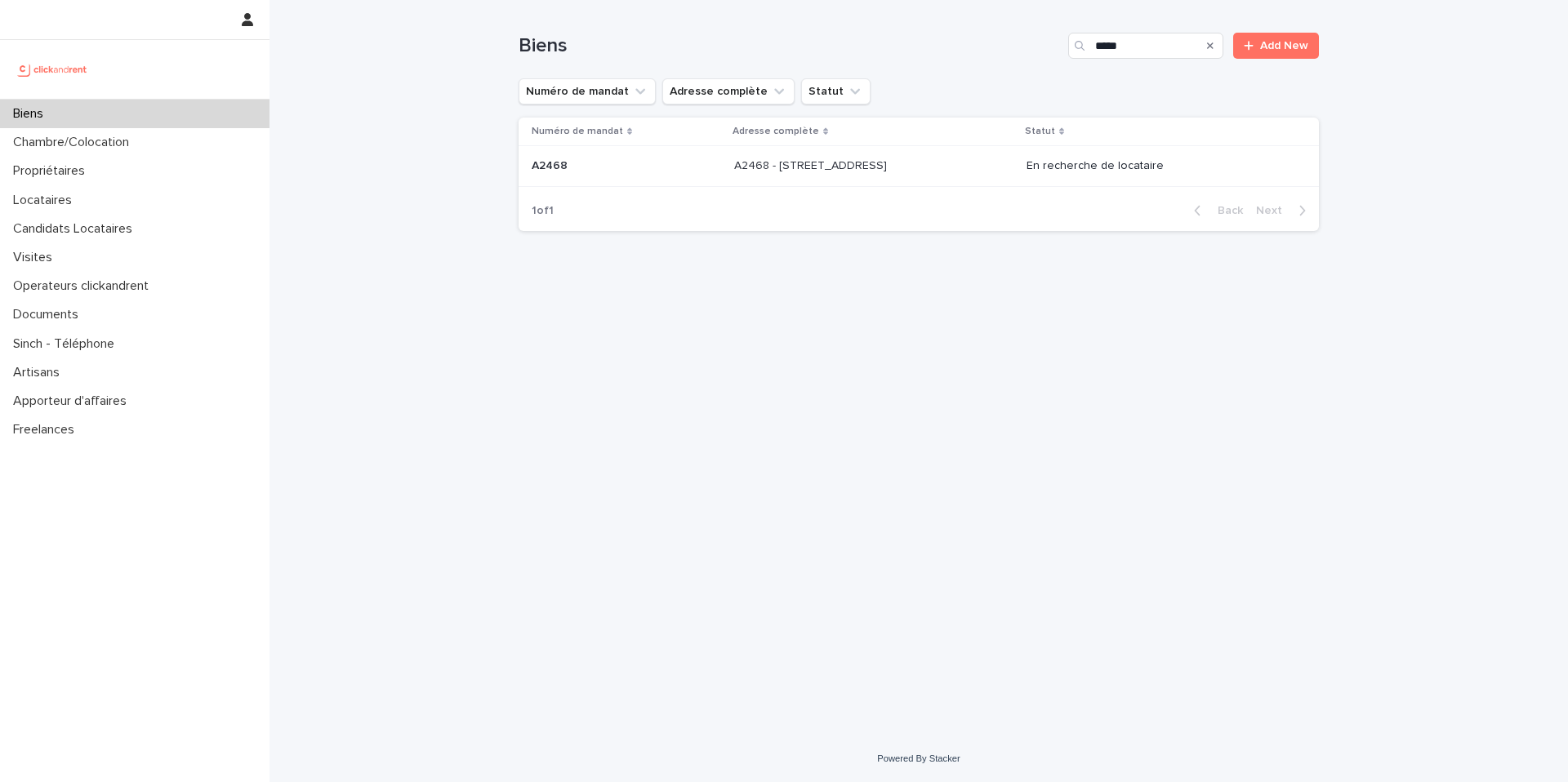
click at [861, 158] on p "A2468 - 19 Avenue Nationale, Massy 91300" at bounding box center [812, 165] width 156 height 18
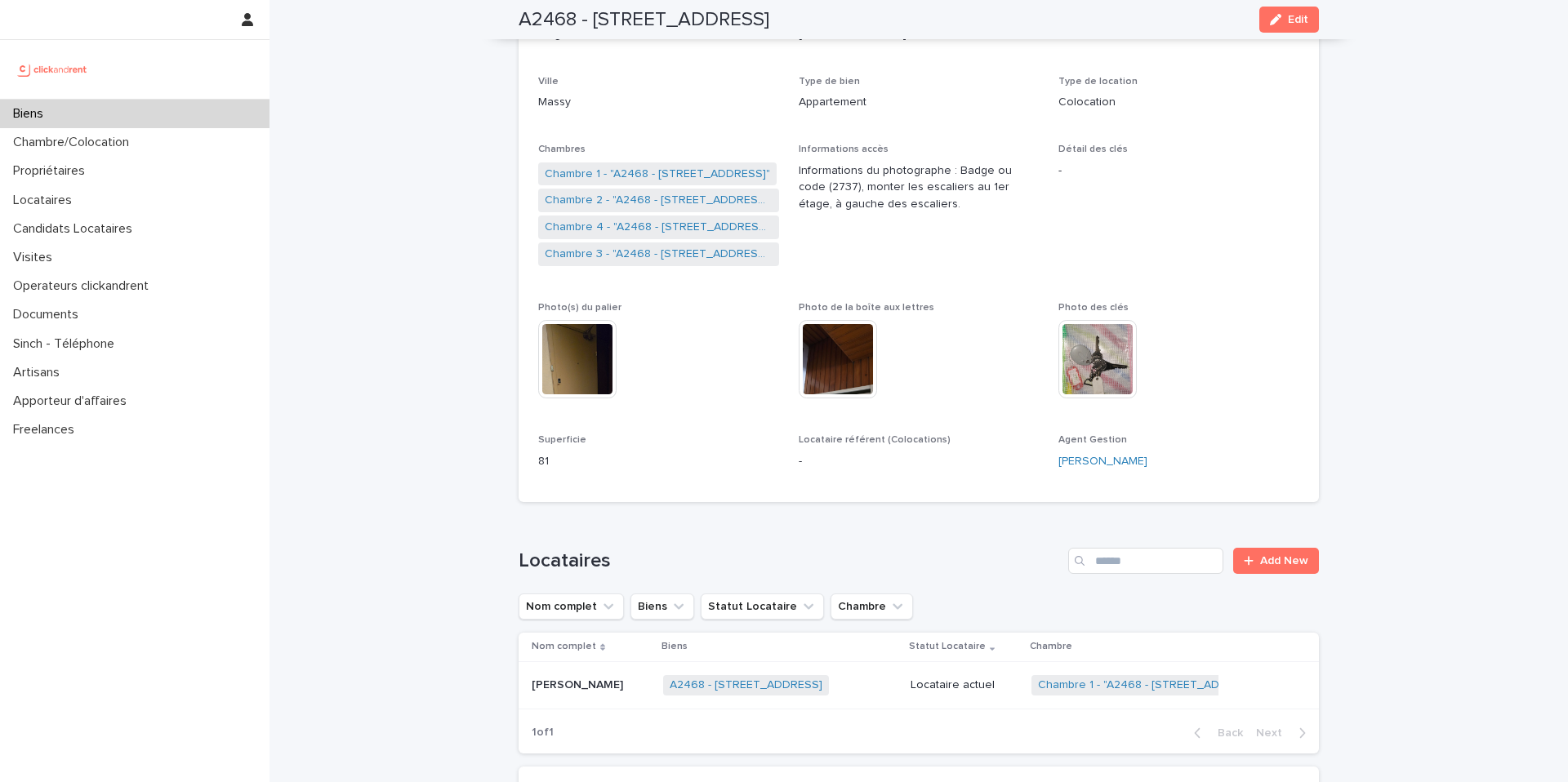
scroll to position [227, 0]
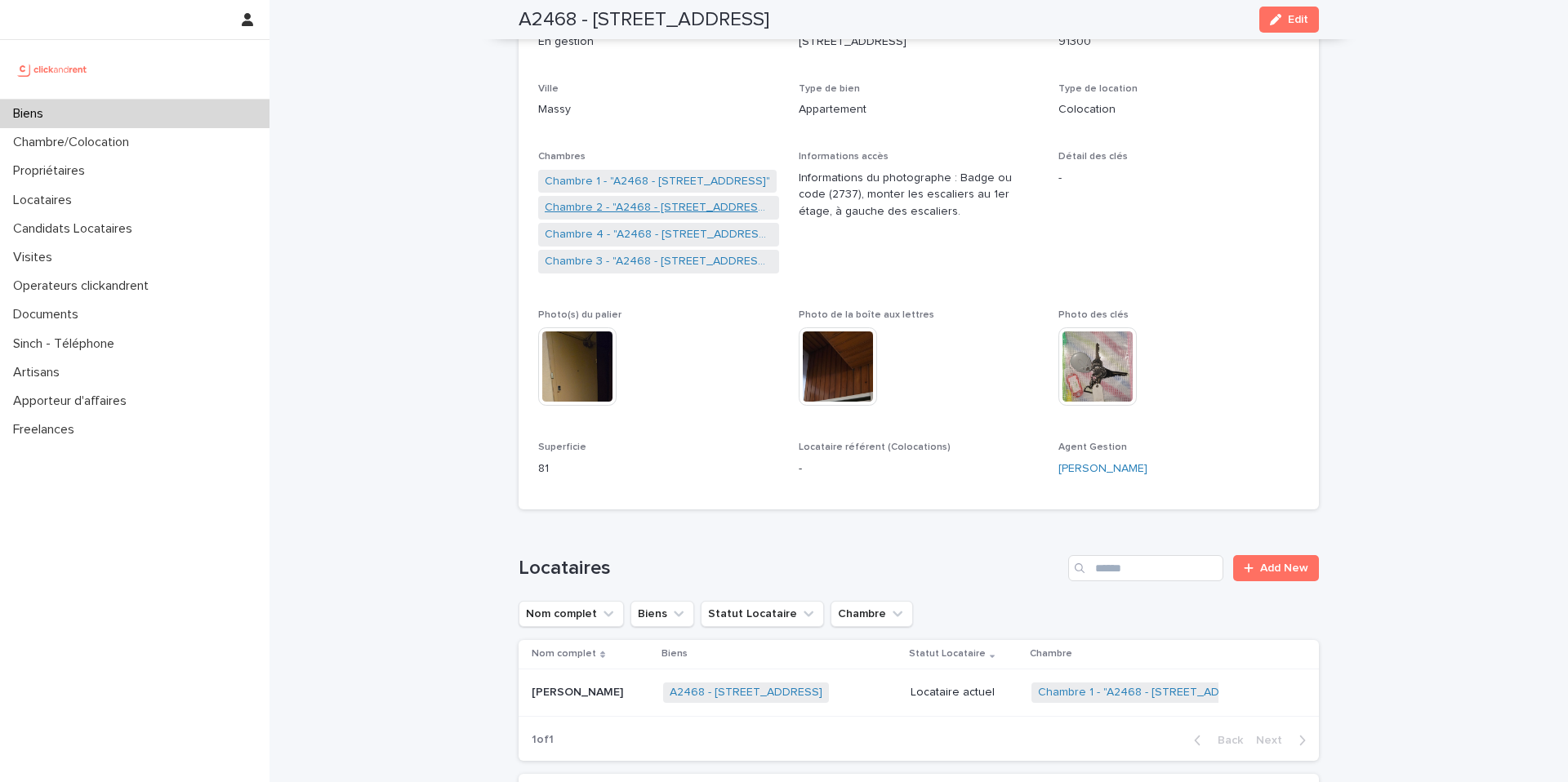
click at [710, 208] on link "Chambre 2 - "A2468 - 19 Avenue Nationale, Massy 91300"" at bounding box center [658, 208] width 227 height 18
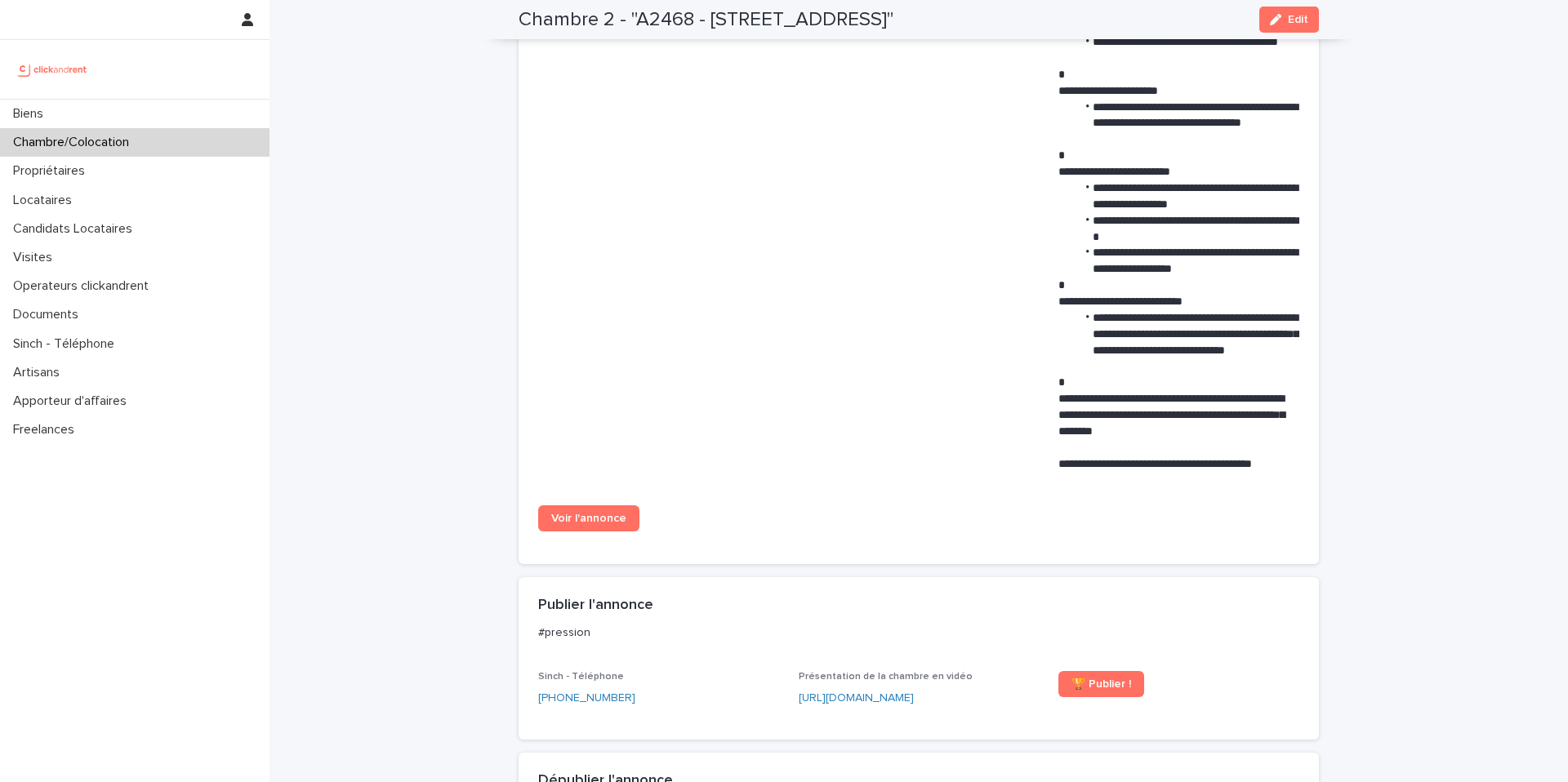
scroll to position [1095, 0]
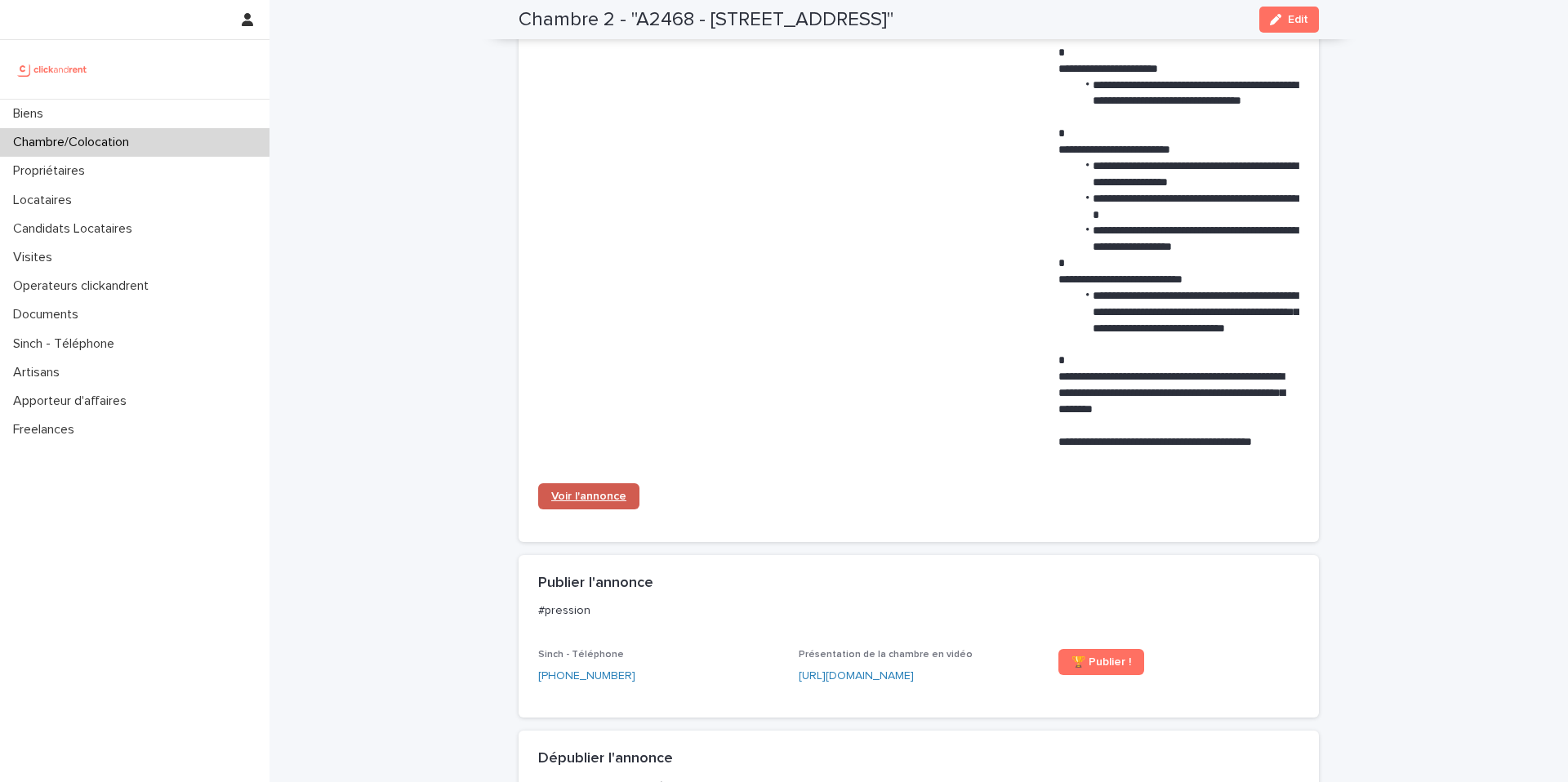
click at [594, 501] on span "Voir l'annonce" at bounding box center [588, 496] width 75 height 11
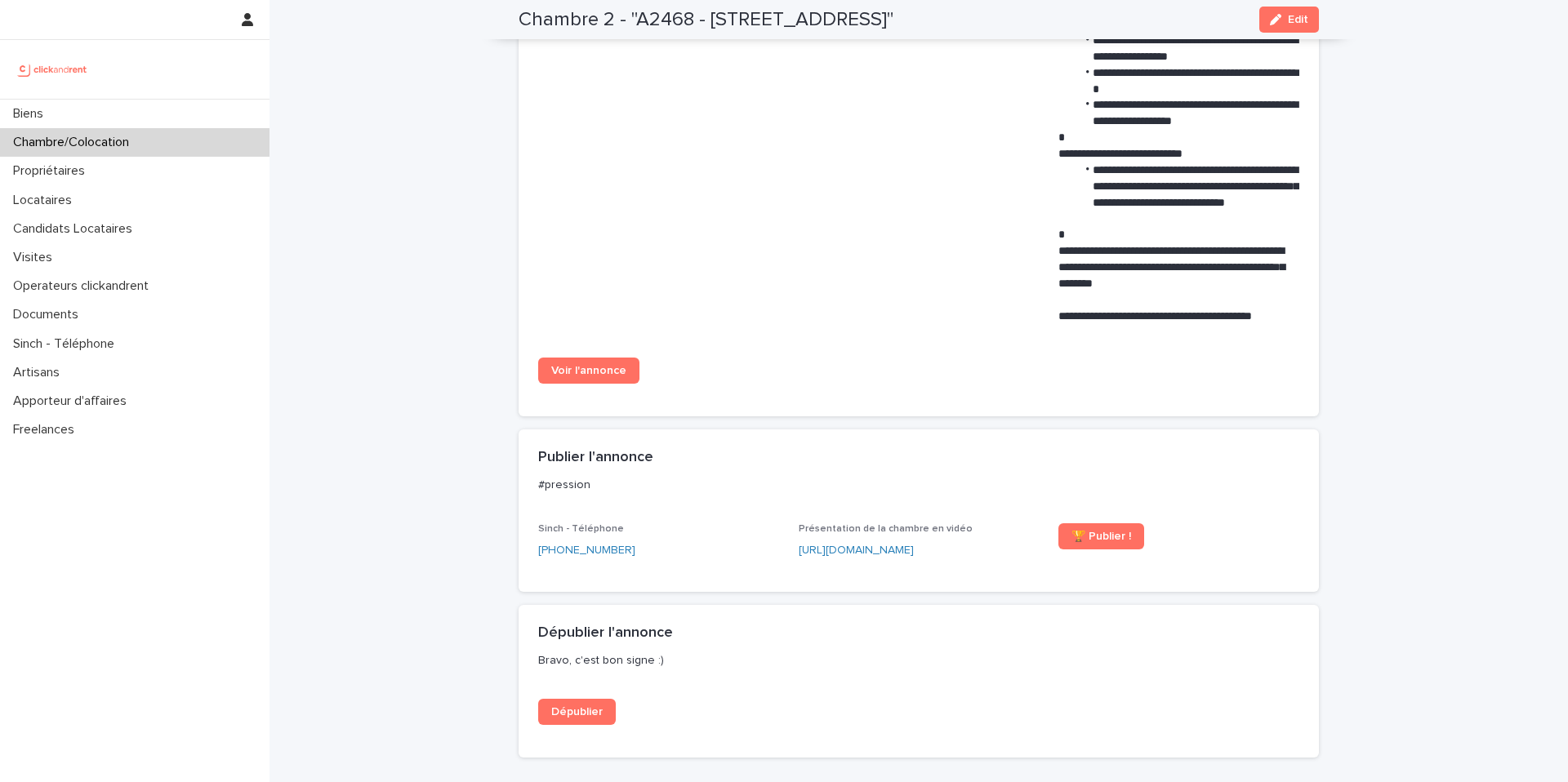
scroll to position [1226, 0]
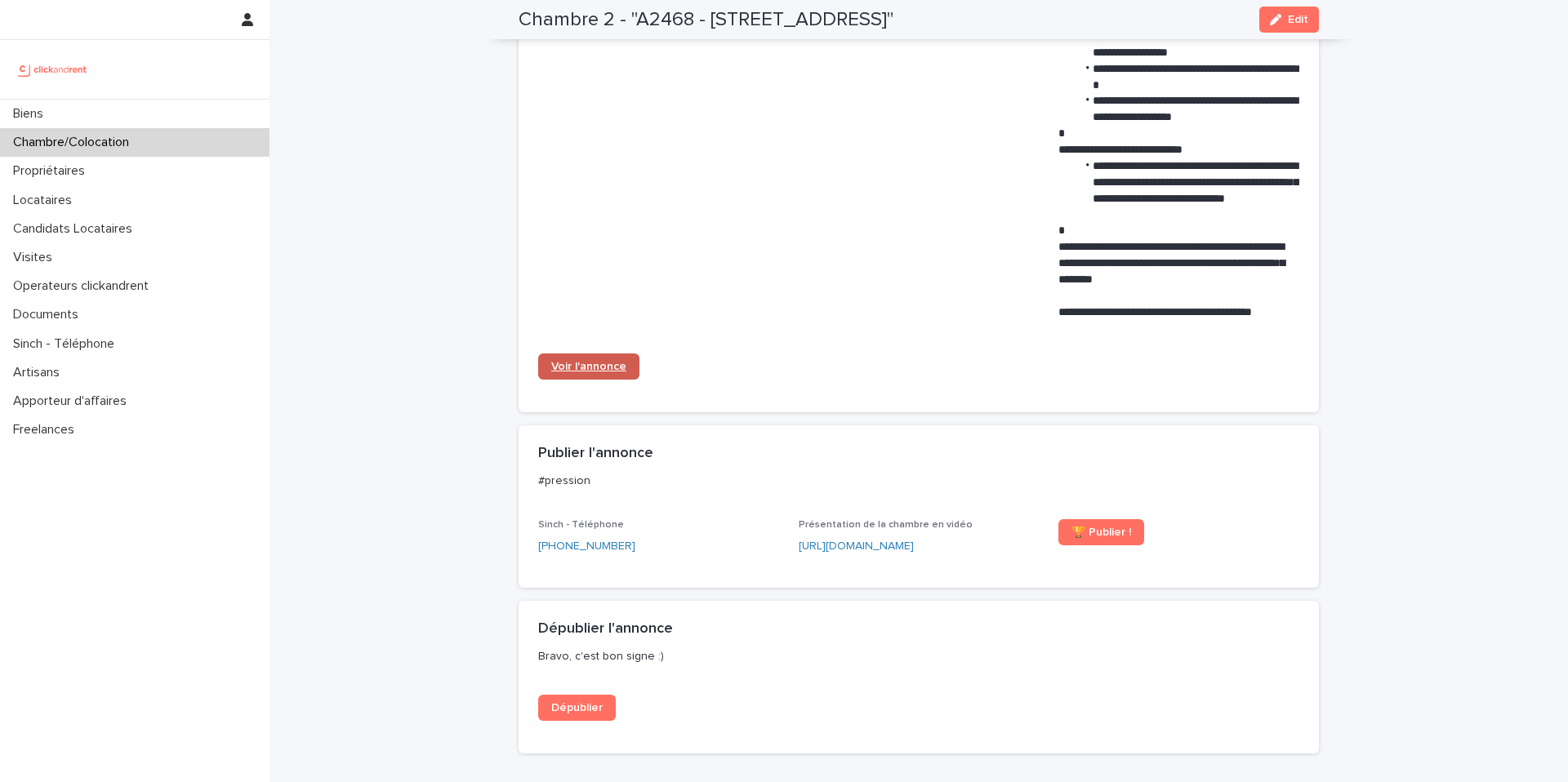
click at [606, 372] on span "Voir l'annonce" at bounding box center [588, 366] width 75 height 11
click at [80, 122] on div "Biens" at bounding box center [134, 114] width 269 height 29
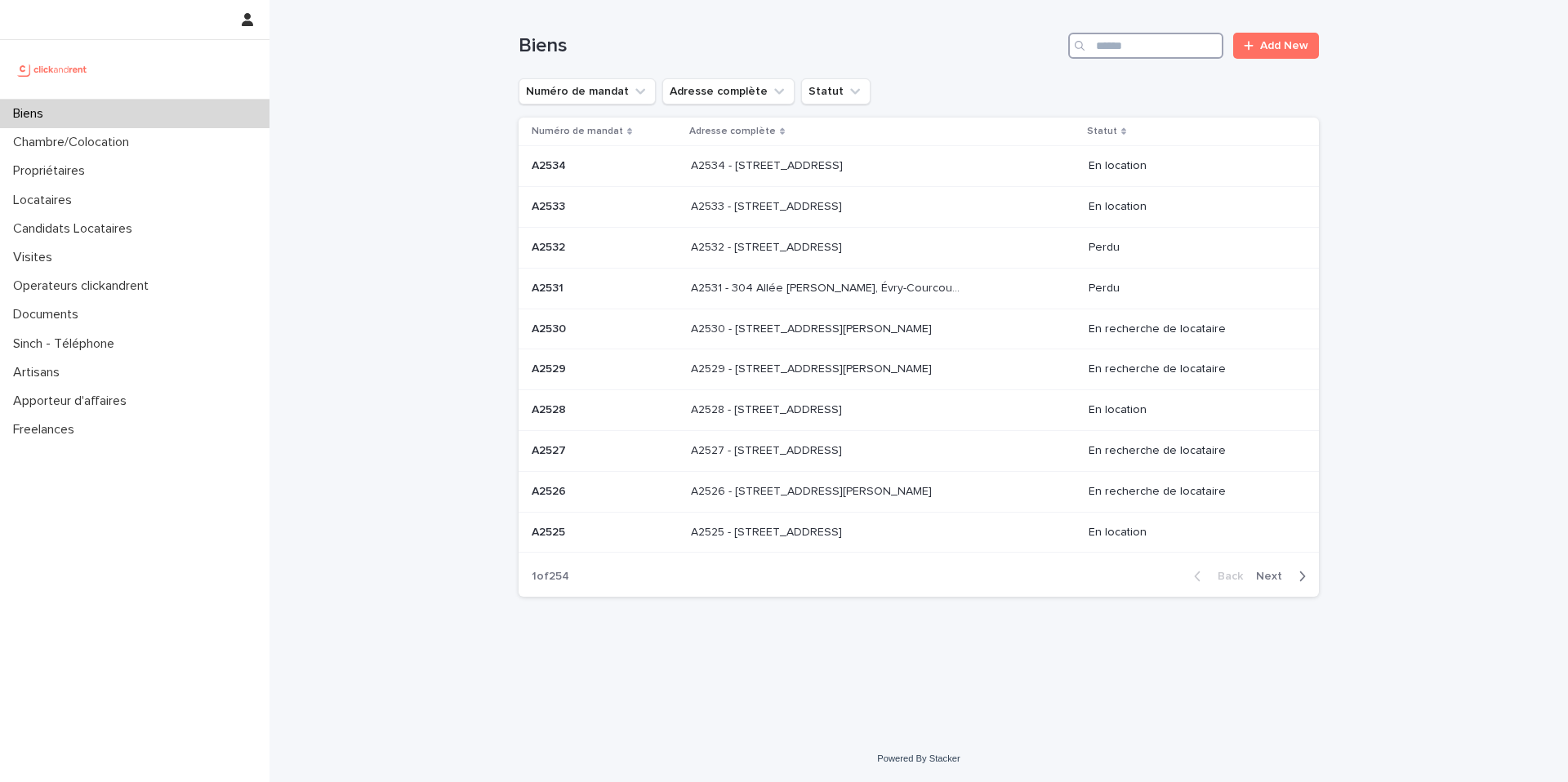
click at [1145, 52] on input "Search" at bounding box center [1145, 45] width 155 height 26
type input "*****"
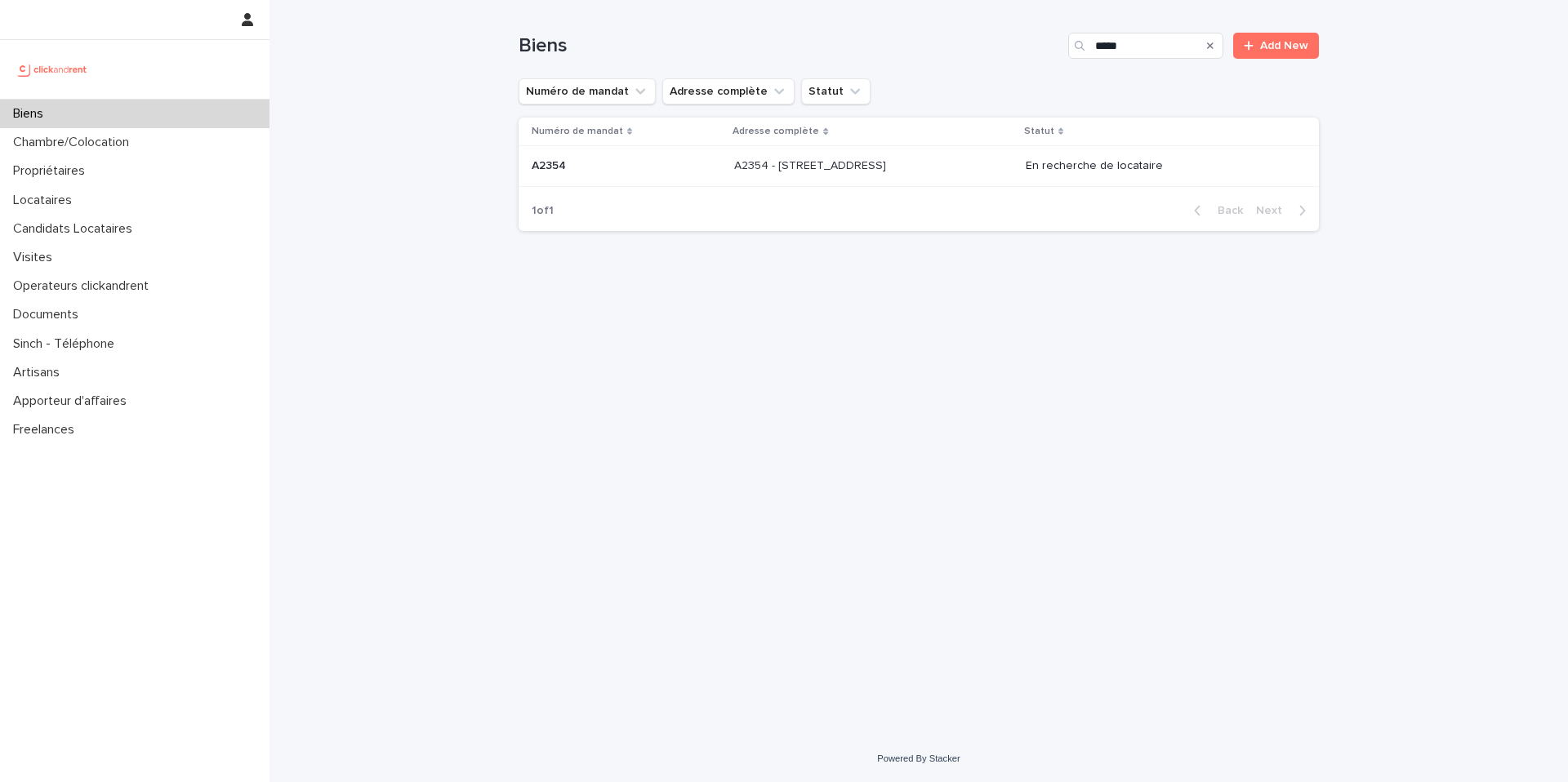
click at [940, 177] on div "A2354 - 2 place d'Allemagne, Massy 91300 A2354 - 2 place d'Allemagne, Massy 913…" at bounding box center [873, 165] width 278 height 27
